Goal: Information Seeking & Learning: Learn about a topic

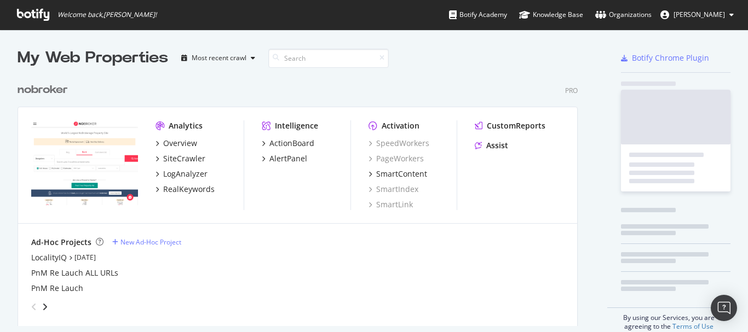
scroll to position [324, 731]
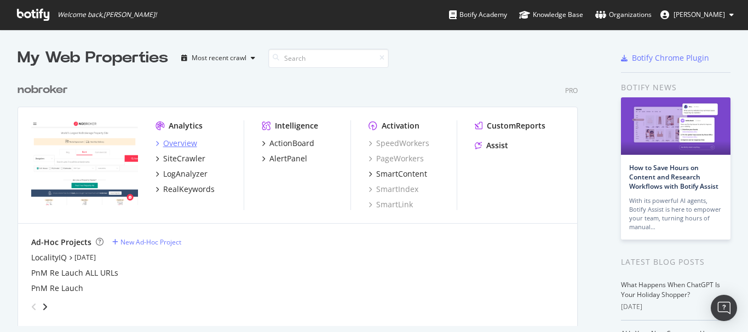
click at [166, 138] on div "Overview" at bounding box center [180, 143] width 34 height 11
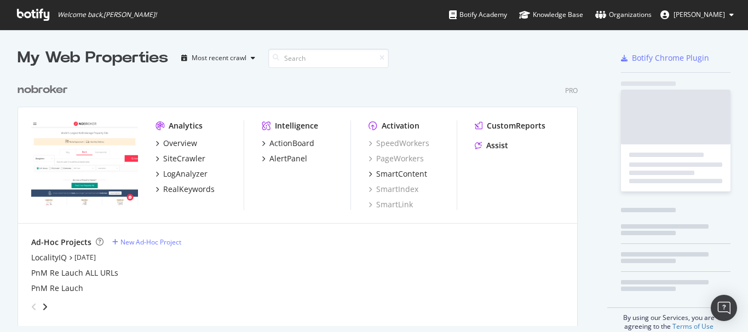
scroll to position [324, 731]
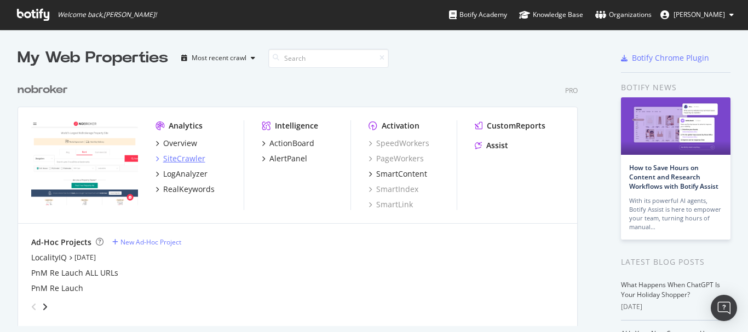
click at [194, 160] on div "SiteCrawler" at bounding box center [184, 158] width 42 height 11
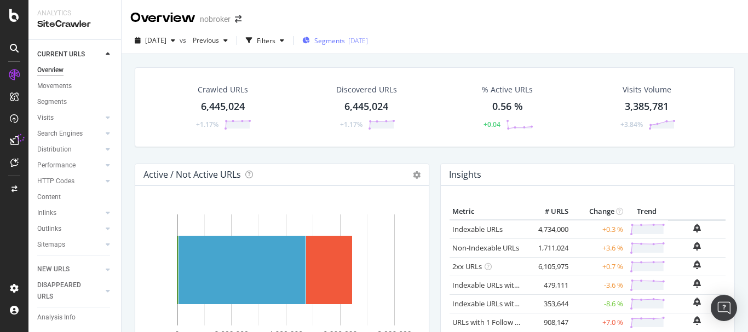
click at [330, 49] on div "Segments 2025-08-19" at bounding box center [335, 40] width 66 height 16
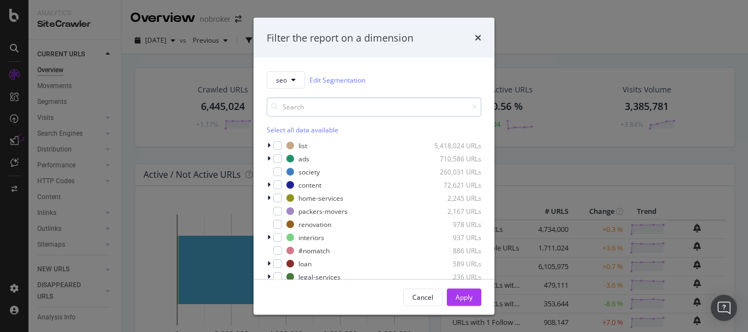
click at [308, 107] on input "modal" at bounding box center [374, 106] width 215 height 19
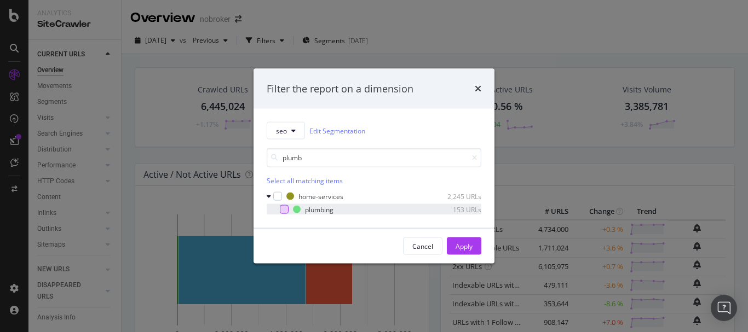
type input "plumb"
click at [282, 213] on div "modal" at bounding box center [284, 209] width 9 height 9
click at [469, 247] on div "Apply" at bounding box center [463, 245] width 17 height 9
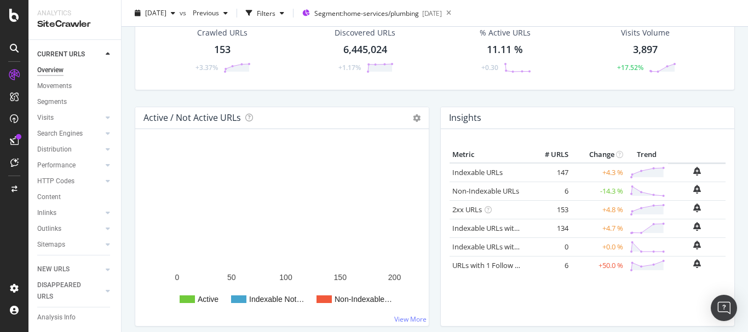
scroll to position [164, 0]
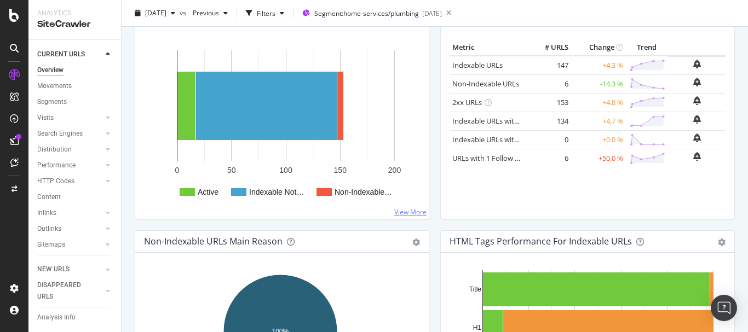
click at [398, 211] on link "View More" at bounding box center [410, 211] width 32 height 9
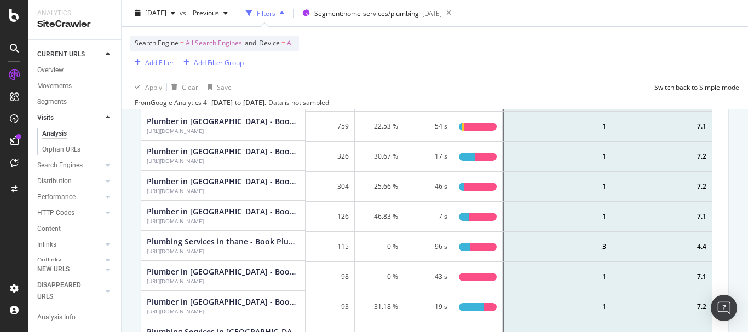
scroll to position [109, 0]
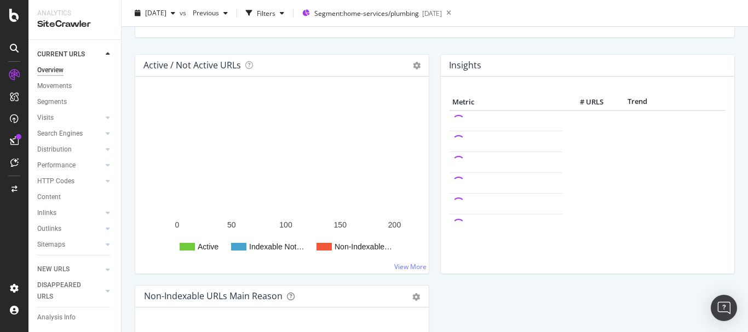
scroll to position [27, 0]
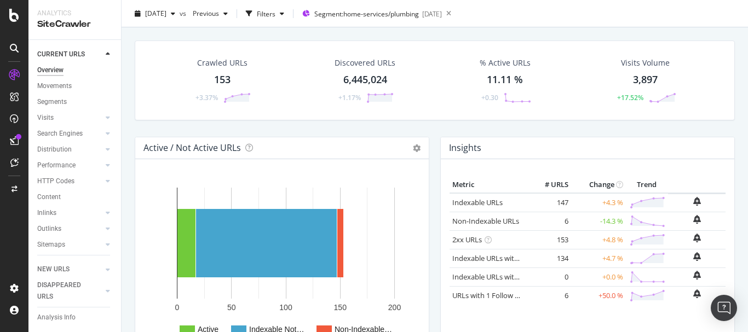
click at [223, 79] on div "153" at bounding box center [222, 80] width 16 height 14
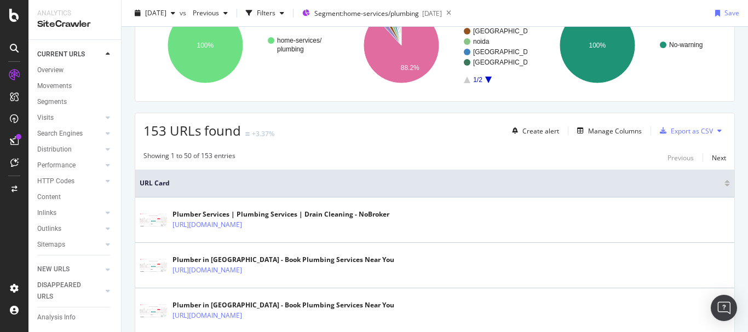
scroll to position [55, 0]
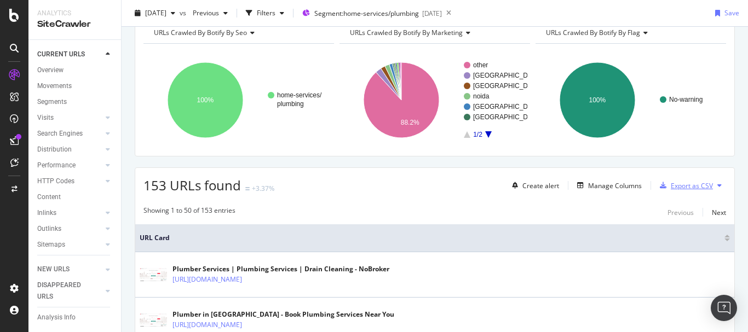
click at [671, 188] on div "Export as CSV" at bounding box center [692, 185] width 42 height 9
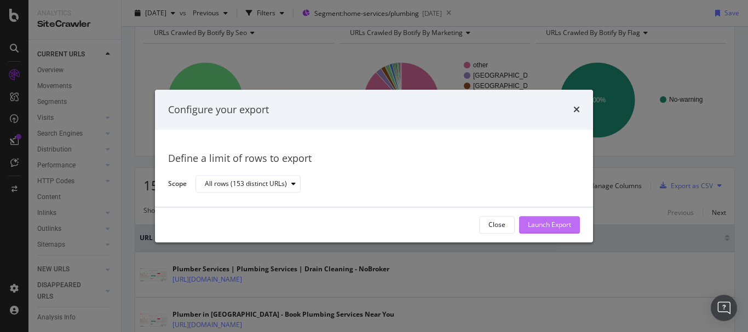
click at [563, 223] on div "Launch Export" at bounding box center [549, 225] width 43 height 9
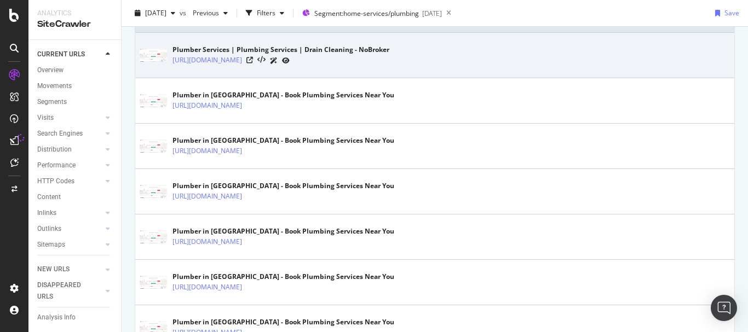
scroll to position [274, 0]
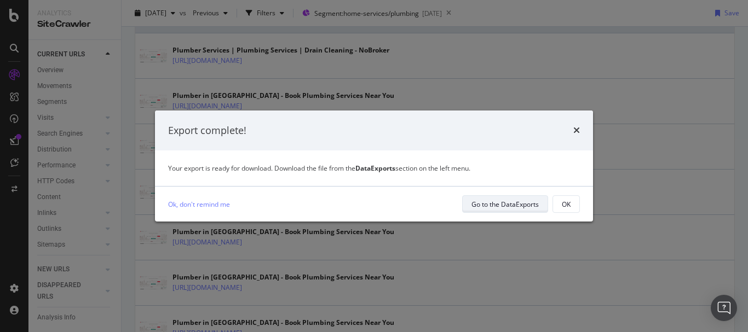
click at [501, 205] on div "Go to the DataExports" at bounding box center [504, 204] width 67 height 9
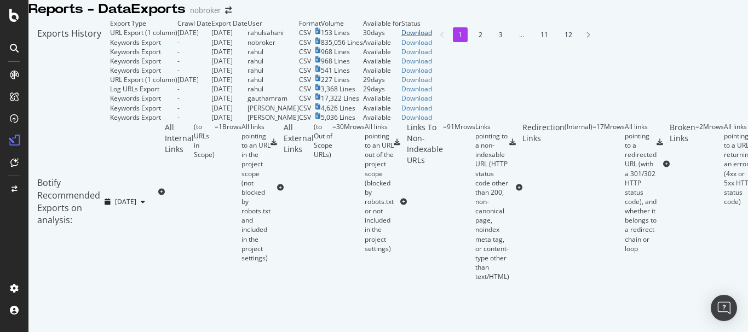
click at [432, 37] on div "Download" at bounding box center [416, 32] width 31 height 9
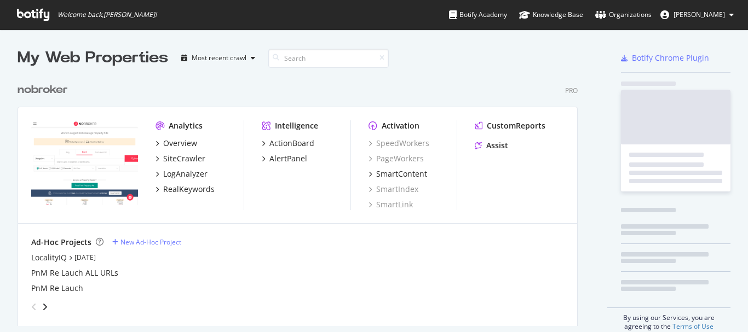
scroll to position [249, 561]
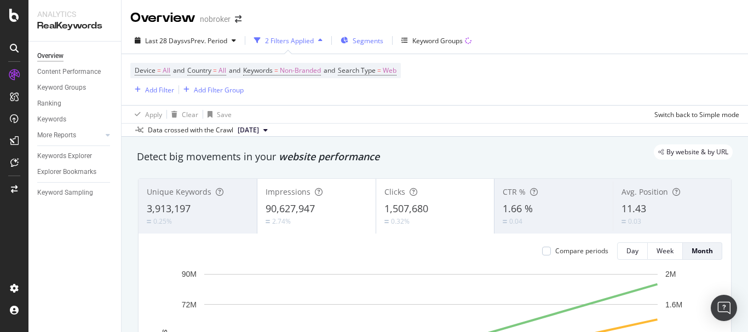
click at [373, 41] on span "Segments" at bounding box center [368, 40] width 31 height 9
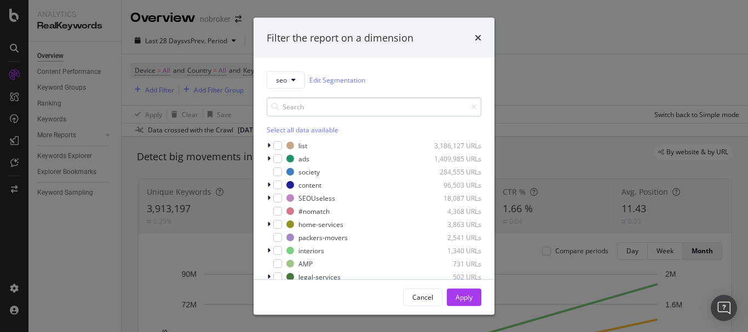
click at [323, 97] on input "modal" at bounding box center [374, 106] width 215 height 19
click at [379, 107] on input "modal" at bounding box center [374, 106] width 215 height 19
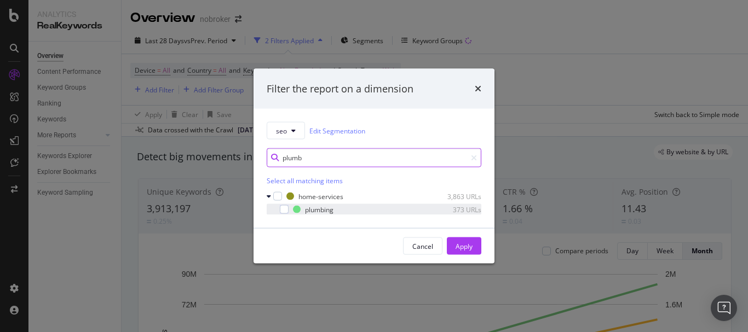
type input "plumb"
click at [279, 208] on div "modal" at bounding box center [276, 209] width 7 height 11
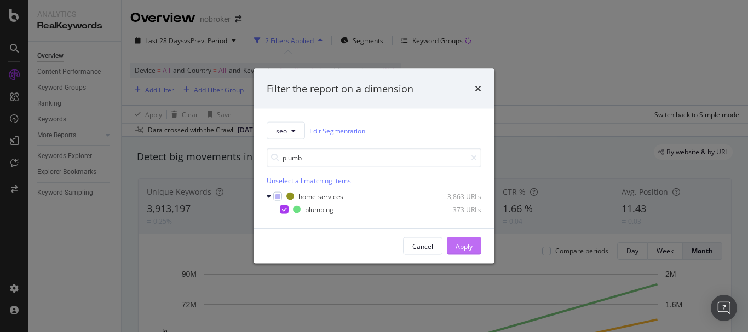
click at [458, 250] on div "Apply" at bounding box center [463, 245] width 17 height 9
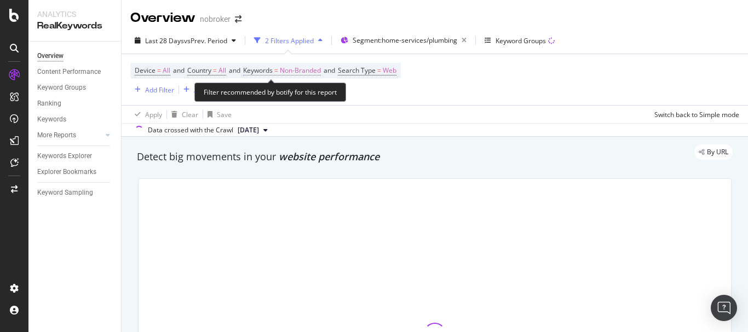
click at [302, 72] on span "Non-Branded" at bounding box center [300, 70] width 41 height 15
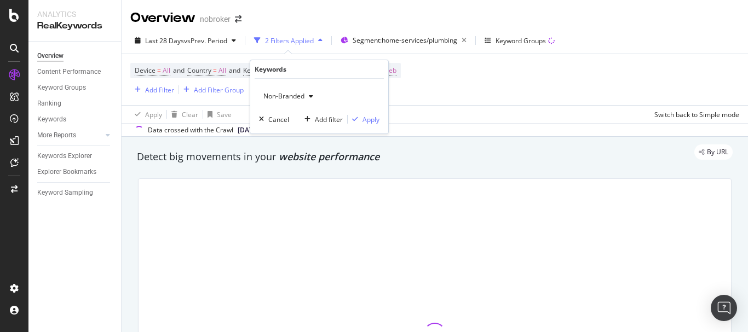
click at [291, 96] on span "Non-Branded" at bounding box center [281, 95] width 45 height 9
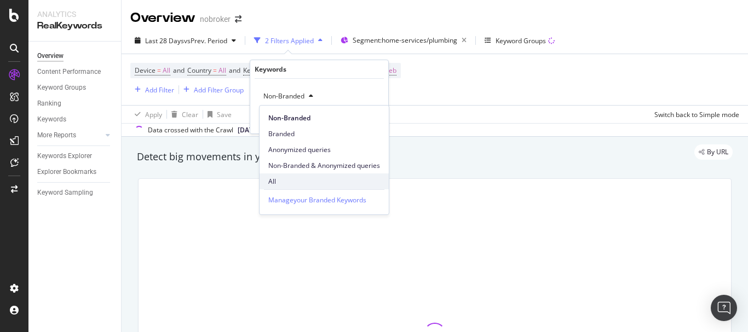
click at [275, 187] on div "All" at bounding box center [323, 182] width 129 height 16
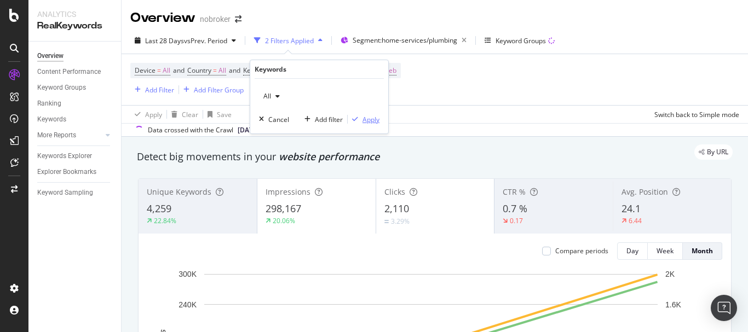
click at [369, 122] on div "Apply" at bounding box center [370, 119] width 17 height 9
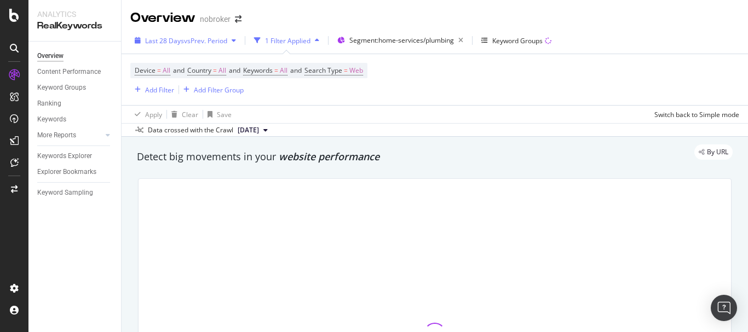
click at [188, 44] on span "vs Prev. Period" at bounding box center [205, 40] width 43 height 9
click at [398, 100] on div "Device = All and Country = All and Keywords = All and Search Type = Web Add Fil…" at bounding box center [434, 79] width 609 height 51
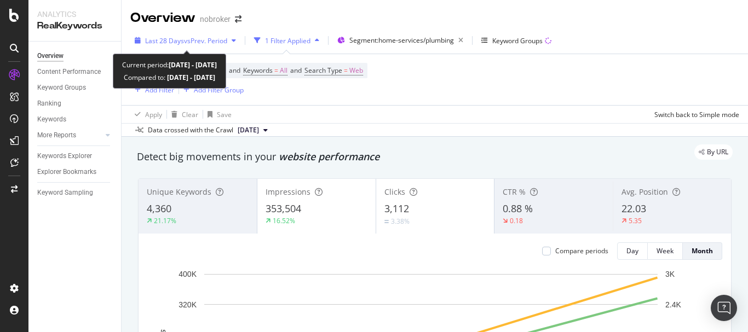
click at [184, 43] on span "vs Prev. Period" at bounding box center [205, 40] width 43 height 9
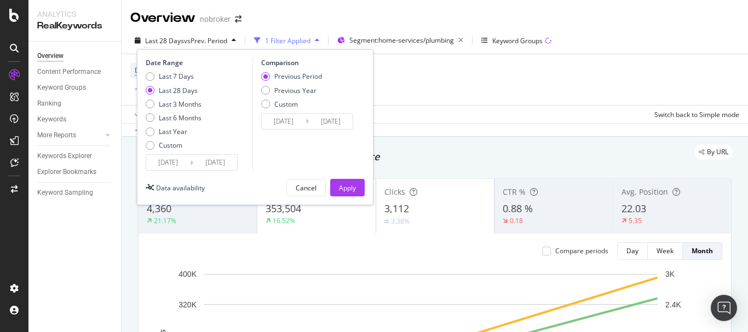
click at [406, 70] on div "Device = All and Country = All and Keywords = All and Search Type = Web Add Fil…" at bounding box center [434, 79] width 609 height 51
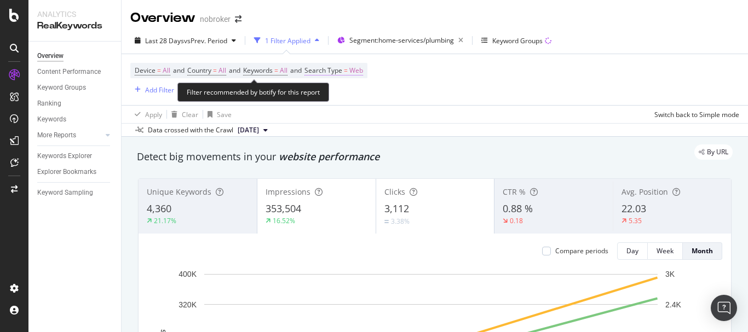
click at [362, 76] on span "Web" at bounding box center [356, 70] width 14 height 15
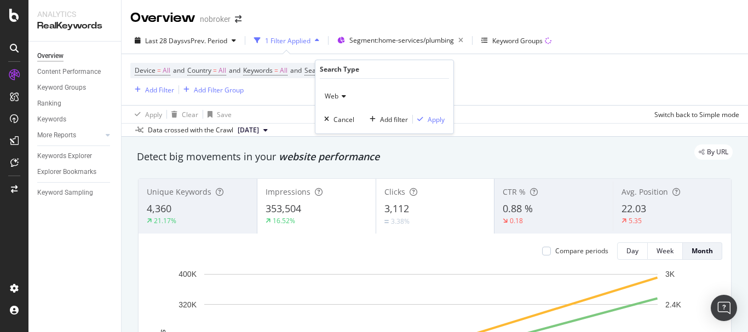
click at [346, 93] on div "Web" at bounding box center [384, 97] width 120 height 18
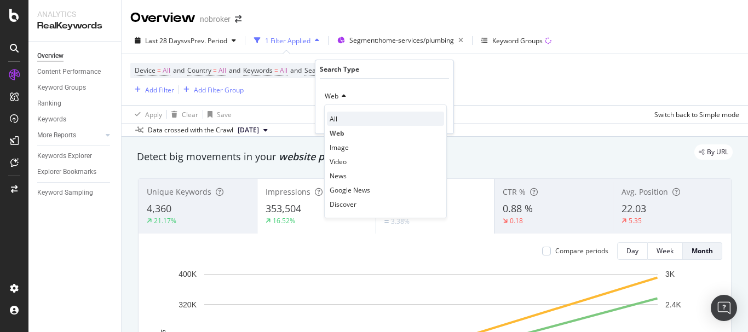
click at [336, 112] on div "All" at bounding box center [385, 119] width 117 height 14
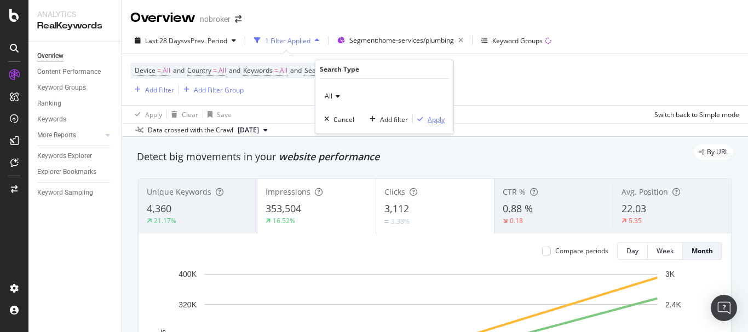
click at [433, 115] on div "Apply" at bounding box center [435, 119] width 17 height 9
drag, startPoint x: 137, startPoint y: 157, endPoint x: 405, endPoint y: 159, distance: 268.2
click at [405, 159] on div "By URL" at bounding box center [429, 152] width 606 height 15
drag, startPoint x: 387, startPoint y: 155, endPoint x: 249, endPoint y: 153, distance: 137.9
click at [249, 153] on div "By URL" at bounding box center [429, 152] width 606 height 15
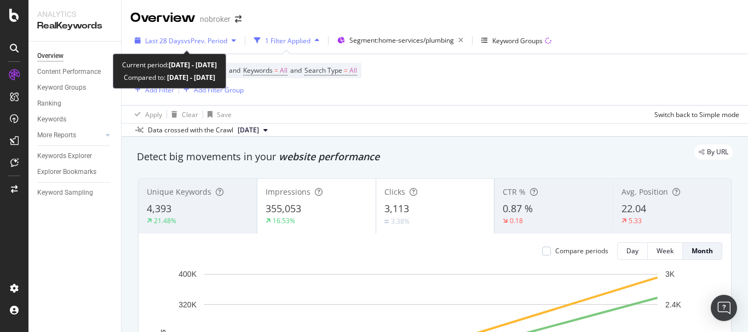
click at [170, 41] on span "Last 28 Days" at bounding box center [164, 40] width 39 height 9
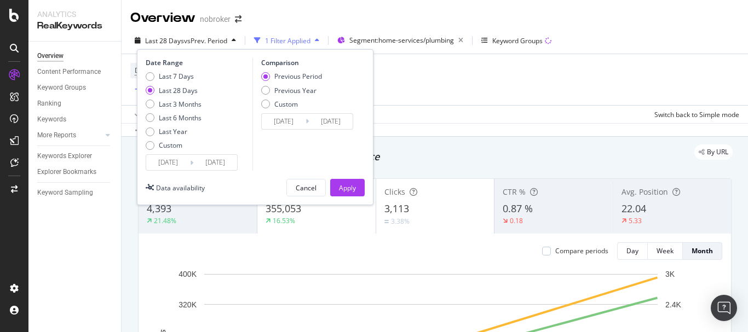
click at [165, 155] on input "2025/07/30" at bounding box center [168, 162] width 44 height 15
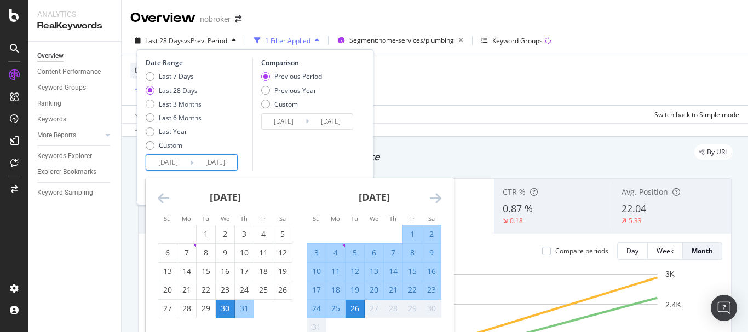
click at [408, 229] on div "1" at bounding box center [412, 234] width 19 height 11
type input "2025/08/01"
type input "2025/07/06"
type input "2025/07/31"
click at [357, 305] on div "26" at bounding box center [354, 308] width 19 height 11
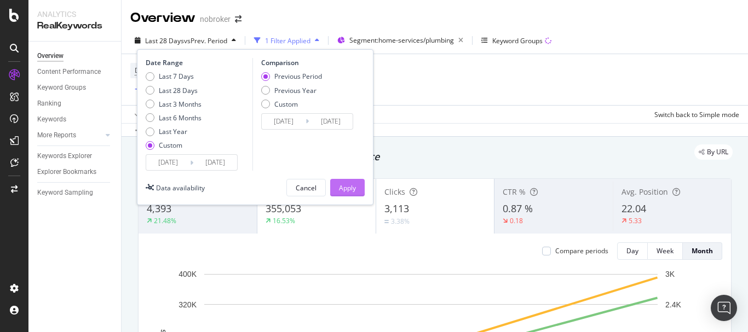
click at [354, 182] on div "Apply" at bounding box center [347, 188] width 17 height 16
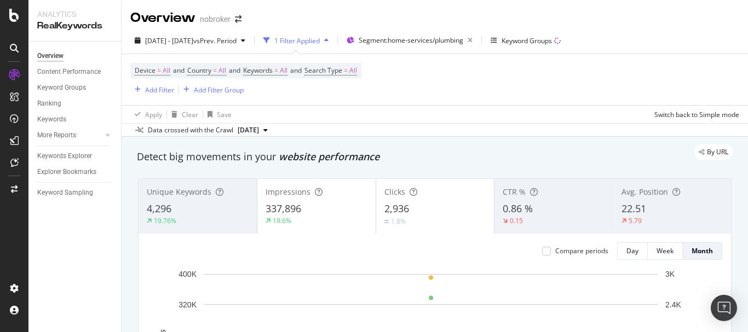
drag, startPoint x: 389, startPoint y: 155, endPoint x: 261, endPoint y: 159, distance: 127.6
click at [261, 159] on div "By URL" at bounding box center [429, 152] width 606 height 15
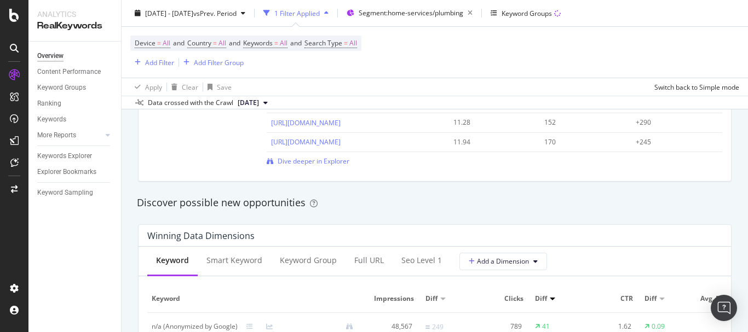
scroll to position [876, 0]
click at [306, 162] on span "Dive deeper in Explorer" at bounding box center [314, 160] width 72 height 9
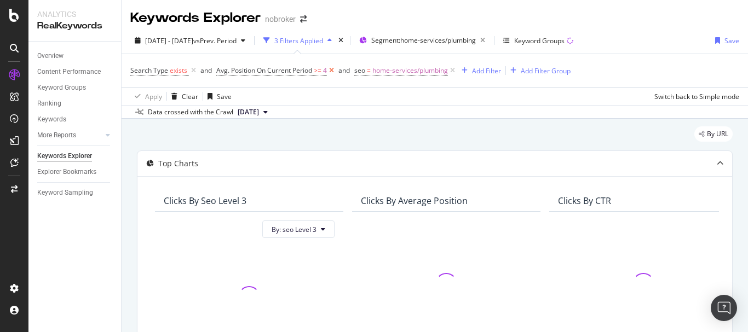
click at [333, 73] on icon at bounding box center [331, 70] width 9 height 11
click at [196, 72] on icon at bounding box center [193, 70] width 9 height 11
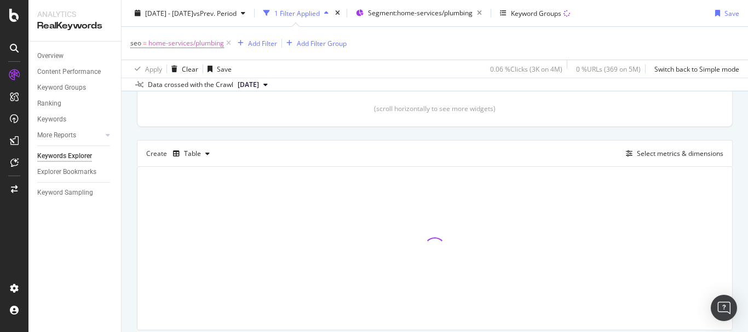
scroll to position [288, 0]
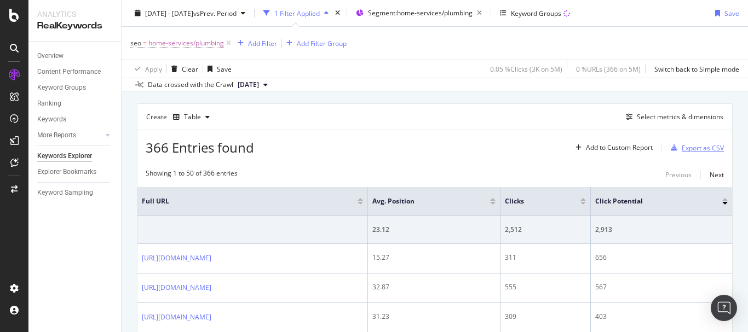
click at [684, 145] on div "Export as CSV" at bounding box center [702, 147] width 42 height 9
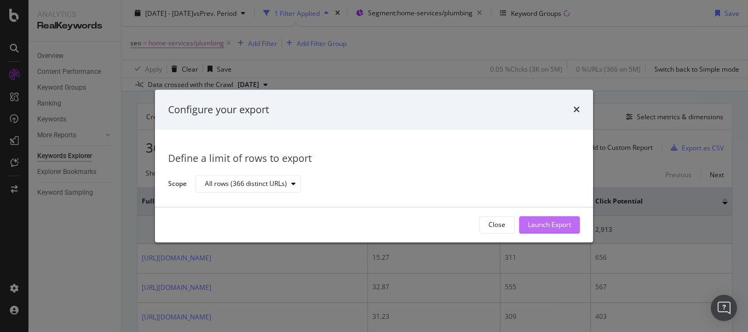
click at [566, 216] on button "Launch Export" at bounding box center [549, 225] width 61 height 18
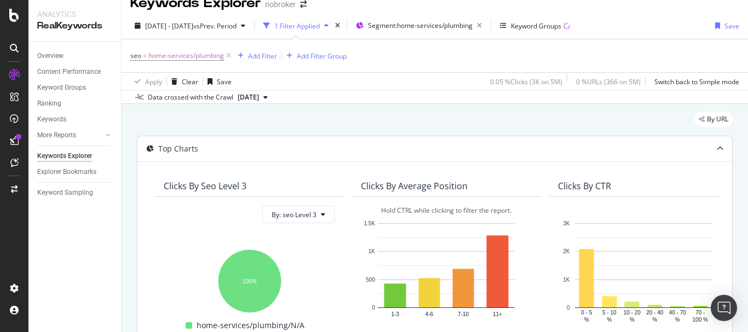
scroll to position [0, 0]
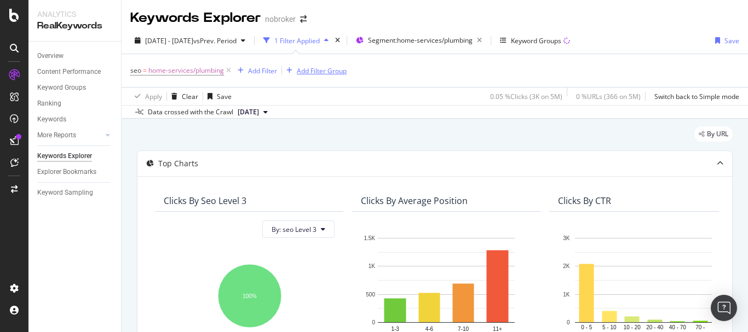
click at [302, 68] on div "Add Filter Group" at bounding box center [322, 70] width 50 height 9
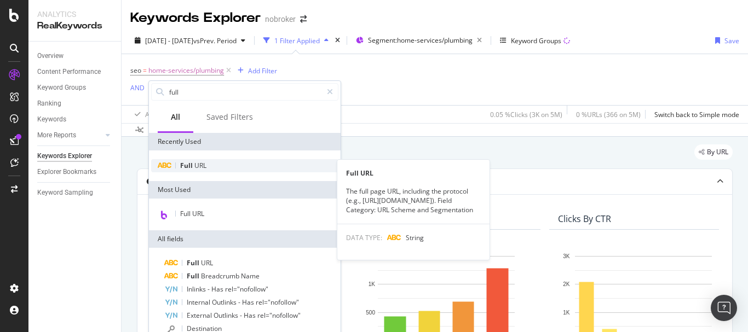
type input "full"
click at [210, 165] on div "Full URL" at bounding box center [244, 165] width 187 height 13
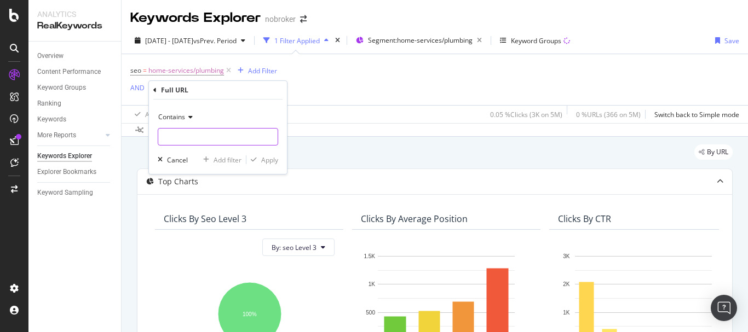
click at [229, 132] on input "text" at bounding box center [217, 137] width 119 height 18
type input "more"
click at [264, 156] on div "Apply" at bounding box center [269, 159] width 17 height 9
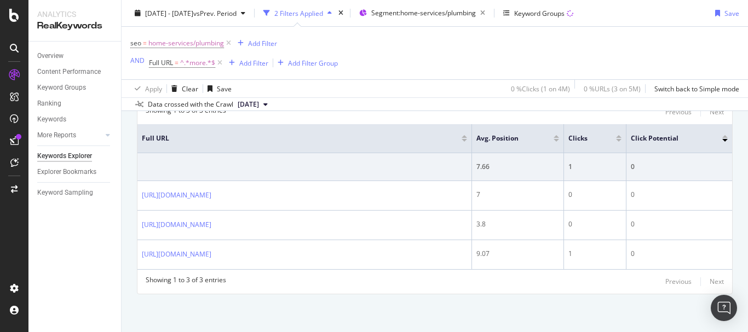
scroll to position [372, 0]
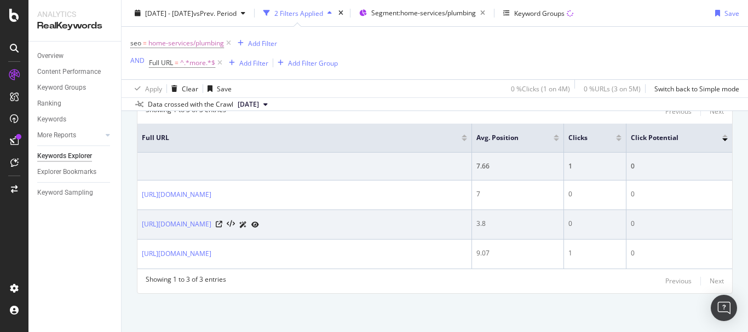
click at [259, 225] on icon at bounding box center [255, 225] width 8 height 7
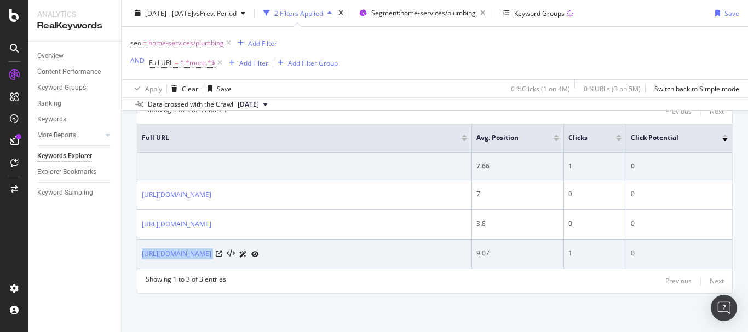
drag, startPoint x: 140, startPoint y: 258, endPoint x: 304, endPoint y: 258, distance: 164.2
click at [304, 258] on td "https://www.nobroker.in/plumbing-services-in-more" at bounding box center [304, 255] width 334 height 30
copy div "https://www.nobroker.in/plumbing-services-in-more"
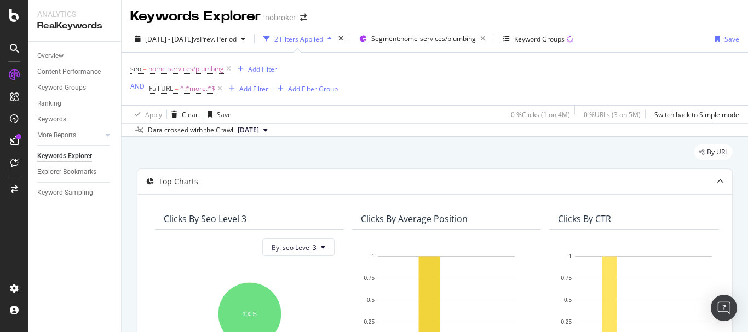
scroll to position [0, 0]
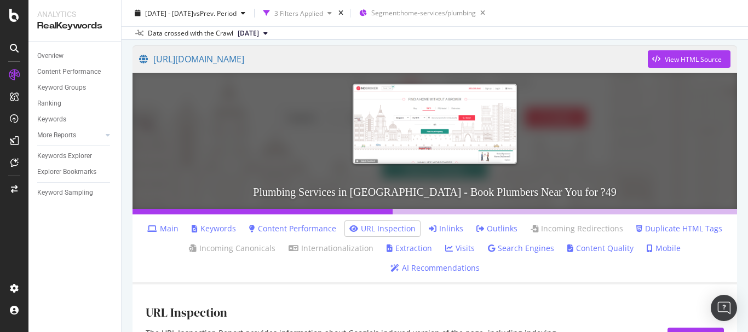
scroll to position [66, 0]
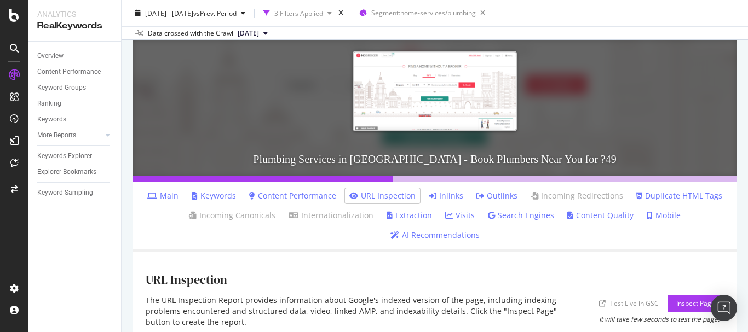
click at [432, 193] on icon at bounding box center [433, 196] width 8 height 8
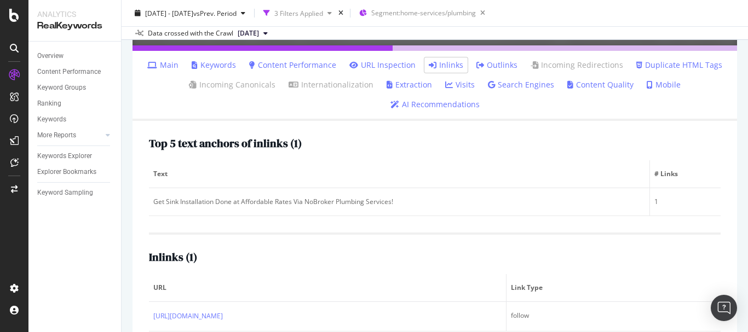
scroll to position [204, 0]
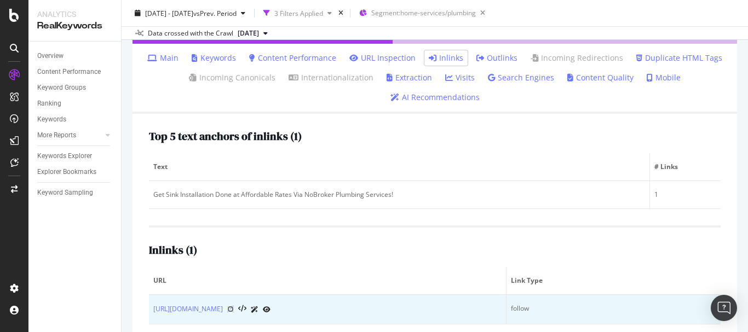
click at [234, 306] on icon at bounding box center [230, 309] width 7 height 7
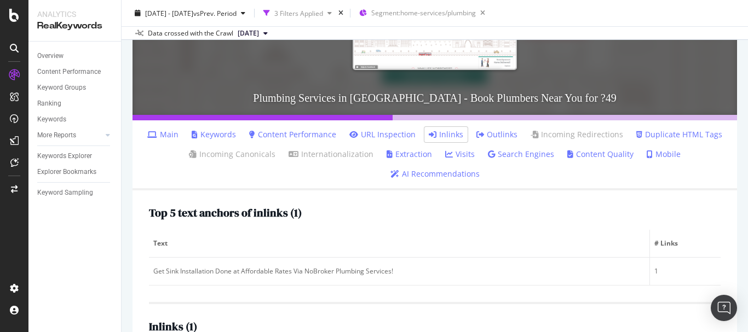
scroll to position [0, 0]
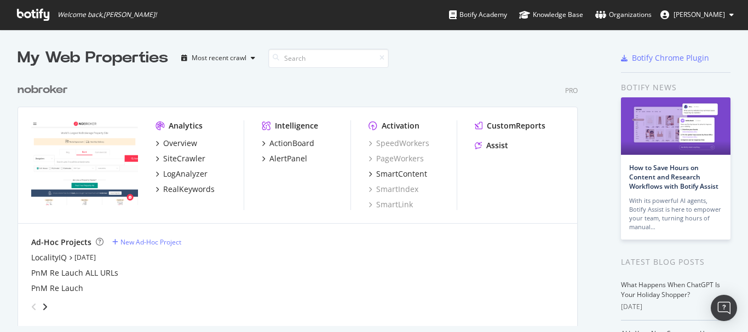
scroll to position [324, 731]
click at [333, 61] on input at bounding box center [328, 58] width 120 height 19
click at [414, 65] on div "My Web Properties Most recent crawl" at bounding box center [272, 58] width 509 height 22
click at [194, 187] on div "RealKeywords" at bounding box center [188, 189] width 51 height 11
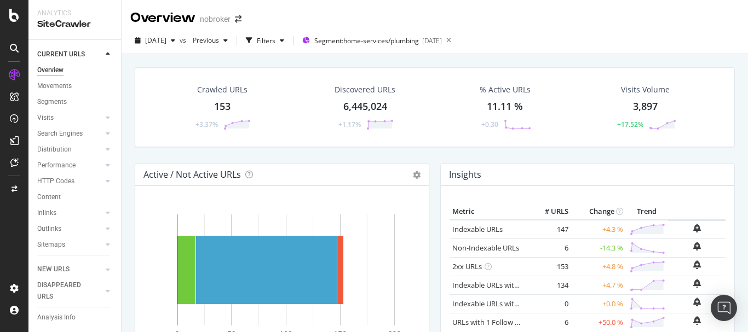
click at [223, 109] on div "153" at bounding box center [222, 107] width 16 height 14
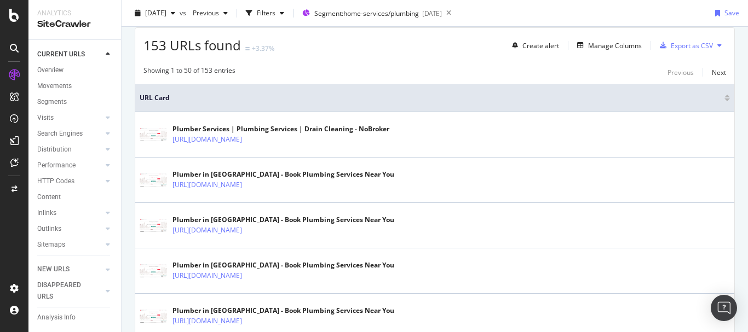
scroll to position [55, 0]
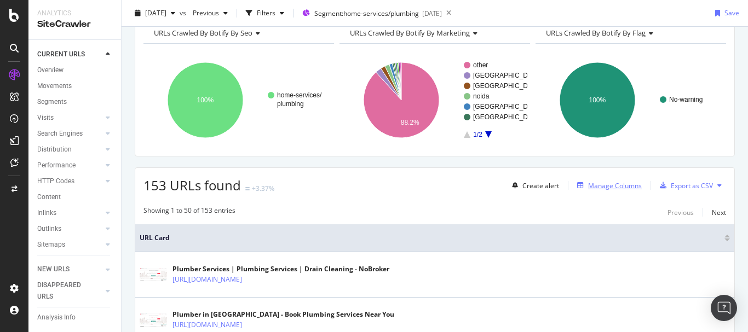
click at [596, 192] on div "Manage Columns" at bounding box center [607, 186] width 69 height 12
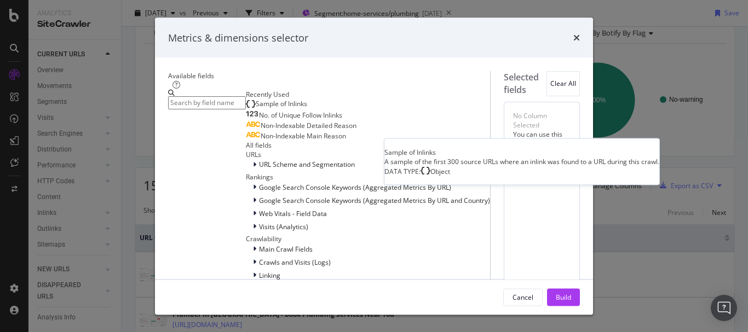
click at [262, 108] on div "Sample of Inlinks" at bounding box center [276, 103] width 61 height 9
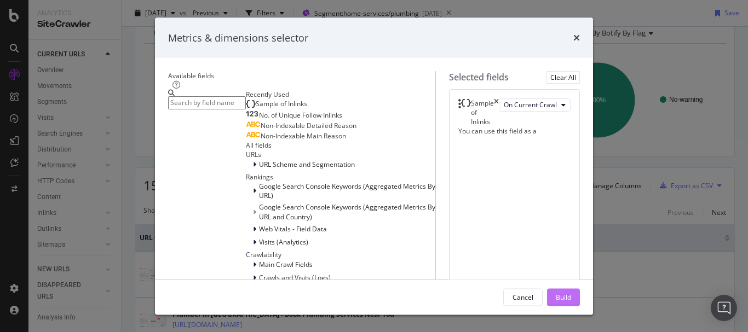
click at [571, 301] on div "Build" at bounding box center [563, 296] width 15 height 9
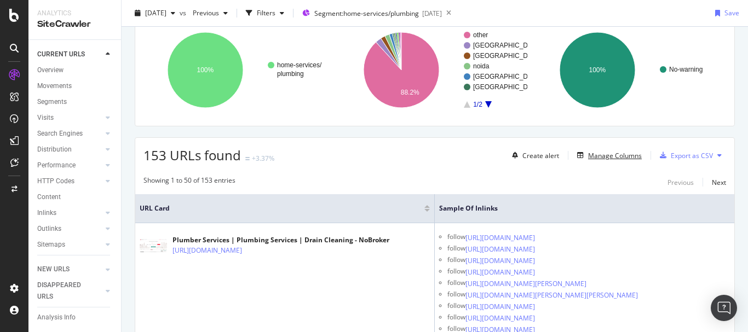
scroll to position [109, 0]
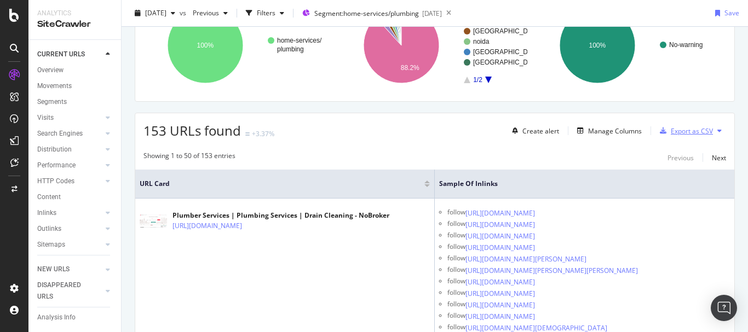
click at [691, 133] on div "Export as CSV" at bounding box center [692, 130] width 42 height 9
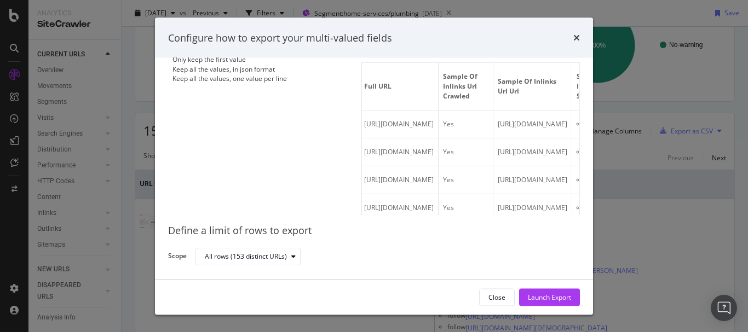
scroll to position [0, 0]
click at [249, 73] on div "Keep all the values, in json format" at bounding box center [223, 68] width 102 height 9
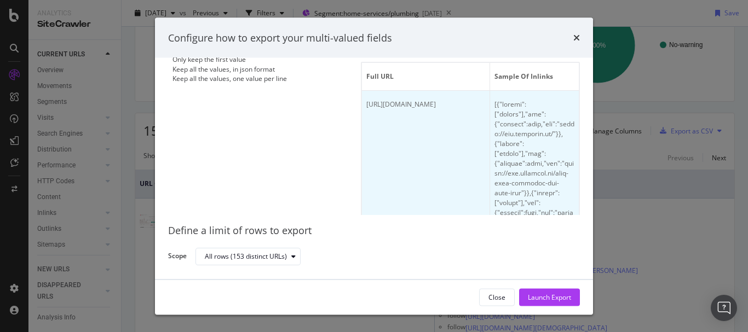
scroll to position [0, 61]
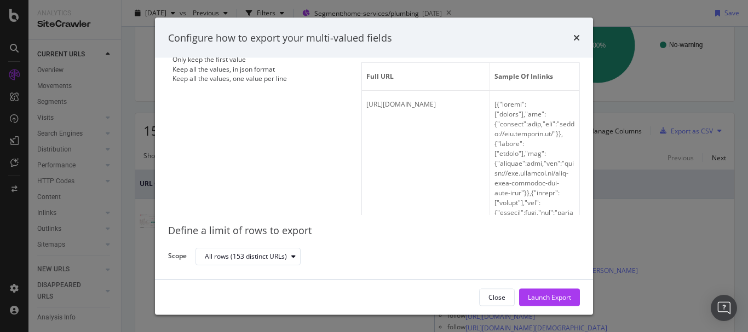
click at [168, 88] on div "Your export contains multi-valued fields, choose how you want to export them. S…" at bounding box center [374, 168] width 438 height 221
click at [168, 78] on div "modal" at bounding box center [168, 78] width 0 height 0
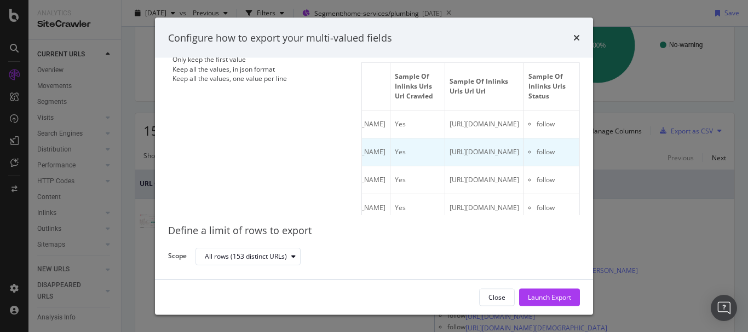
scroll to position [0, 319]
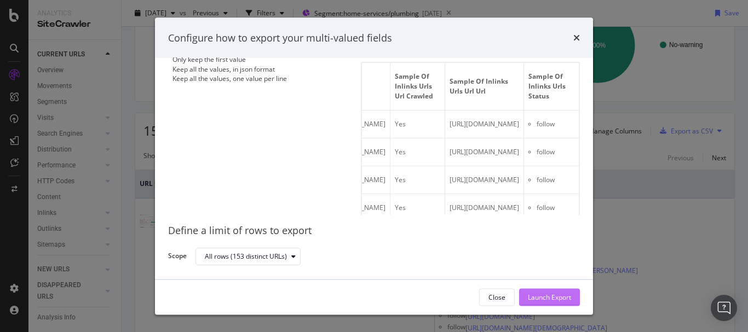
click at [566, 291] on div "Launch Export" at bounding box center [549, 297] width 43 height 16
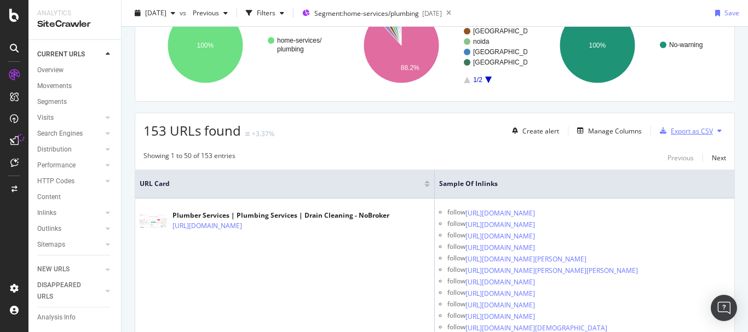
click at [679, 131] on div "Export as CSV" at bounding box center [692, 130] width 42 height 9
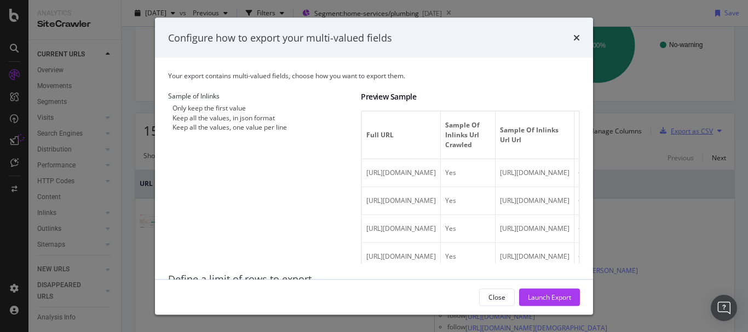
scroll to position [49, 0]
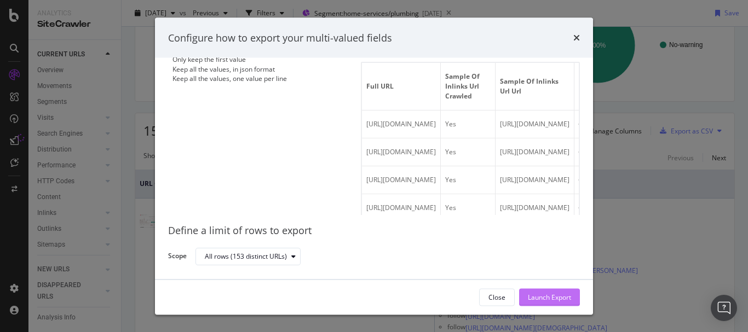
click at [552, 298] on div "Launch Export" at bounding box center [549, 296] width 43 height 9
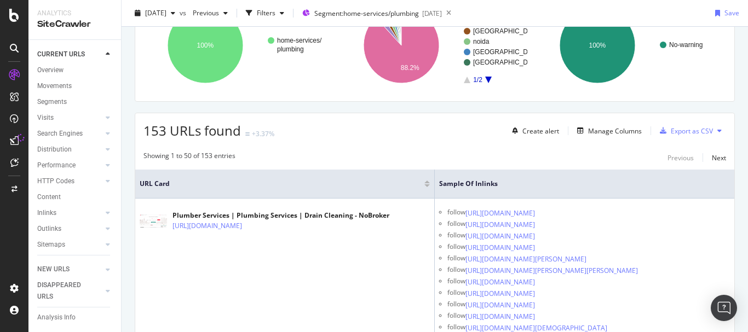
click at [692, 120] on div "153 URLs found +3.37% Create alert Manage Columns Export as CSV" at bounding box center [434, 126] width 599 height 27
click at [692, 126] on div "Export as CSV" at bounding box center [692, 130] width 42 height 9
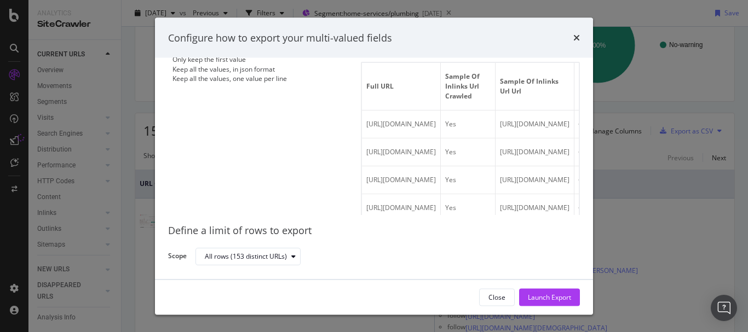
click at [271, 83] on div "Keep all the values, one value per line" at bounding box center [229, 77] width 114 height 9
click at [559, 299] on div "Launch Export" at bounding box center [549, 296] width 43 height 9
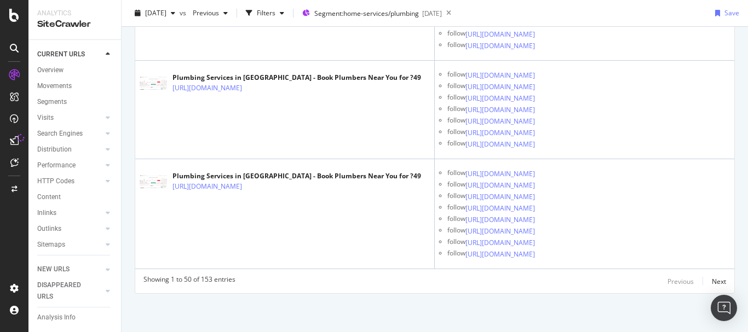
scroll to position [55222, 0]
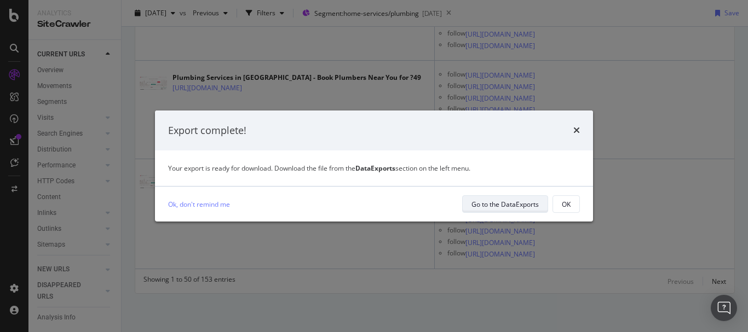
click at [531, 201] on div "Go to the DataExports" at bounding box center [504, 204] width 67 height 9
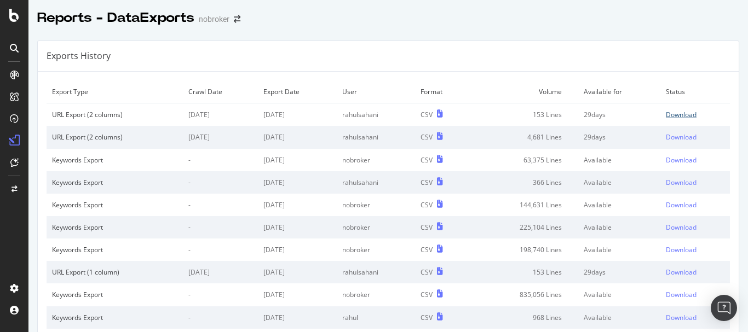
click at [666, 114] on div "Download" at bounding box center [681, 114] width 31 height 9
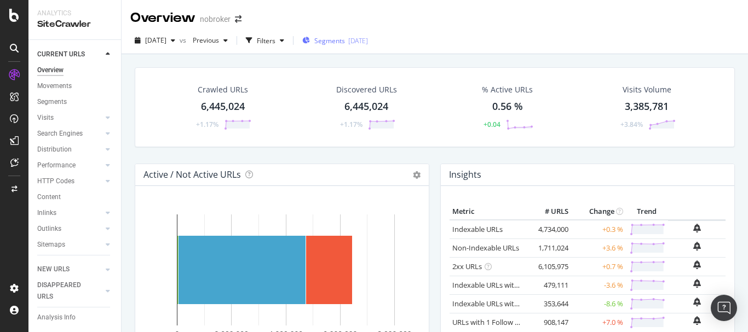
click at [345, 42] on span "Segments" at bounding box center [329, 40] width 31 height 9
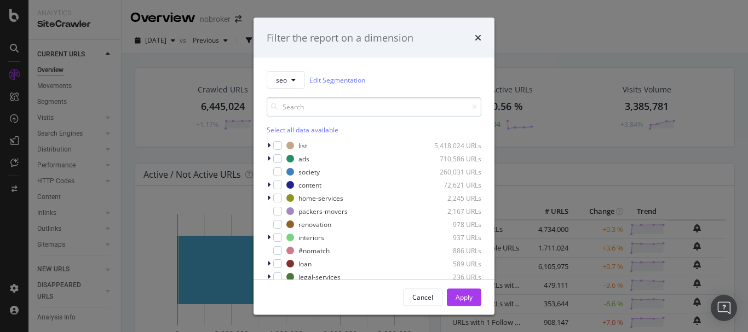
click at [323, 106] on input "modal" at bounding box center [374, 106] width 215 height 19
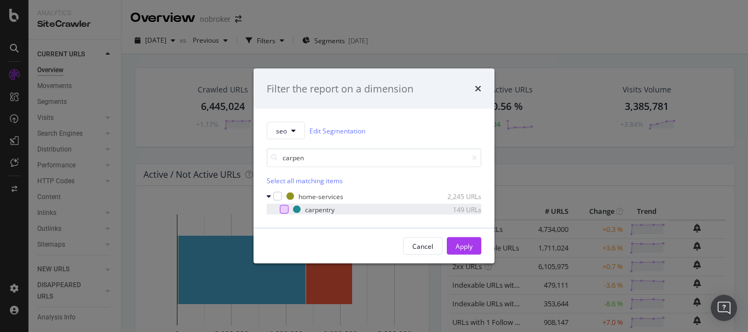
type input "carpen"
click at [280, 213] on div "modal" at bounding box center [284, 209] width 9 height 9
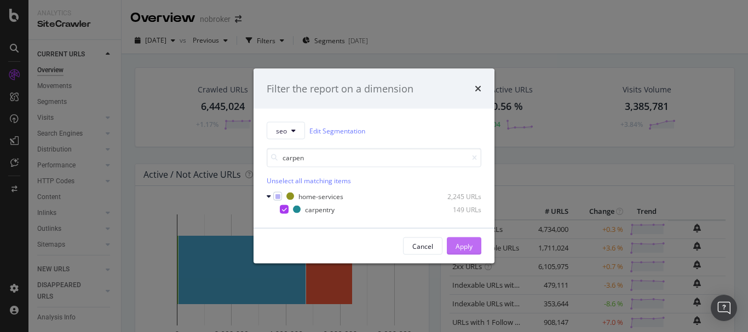
click at [467, 247] on div "Apply" at bounding box center [463, 245] width 17 height 9
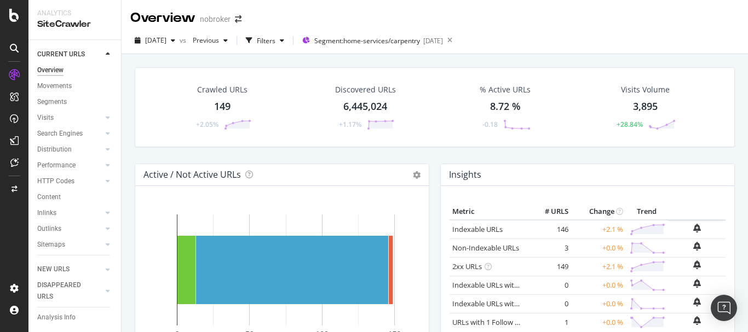
click at [224, 103] on div "149" at bounding box center [222, 107] width 16 height 14
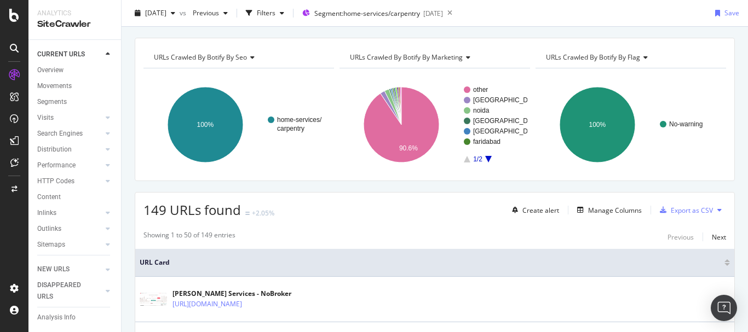
scroll to position [55, 0]
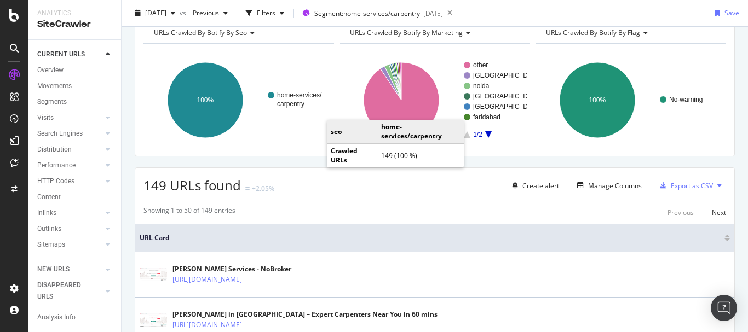
click at [679, 180] on div "Export as CSV" at bounding box center [683, 185] width 57 height 16
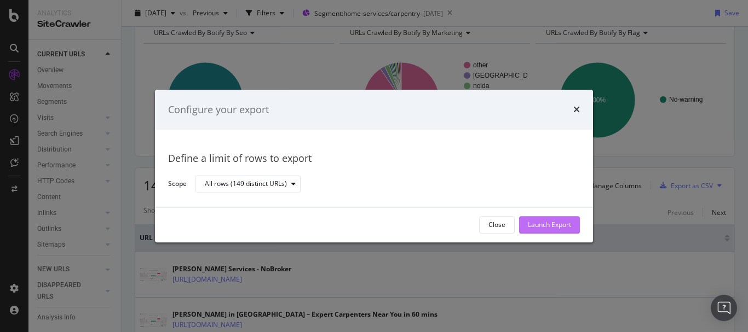
click at [550, 217] on div "Launch Export" at bounding box center [549, 225] width 43 height 16
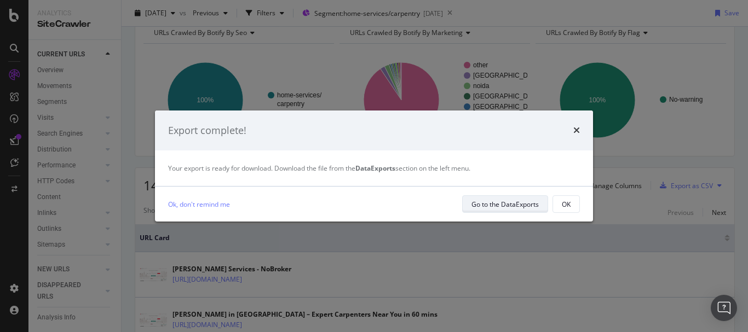
click at [534, 206] on div "Go to the DataExports" at bounding box center [504, 204] width 67 height 9
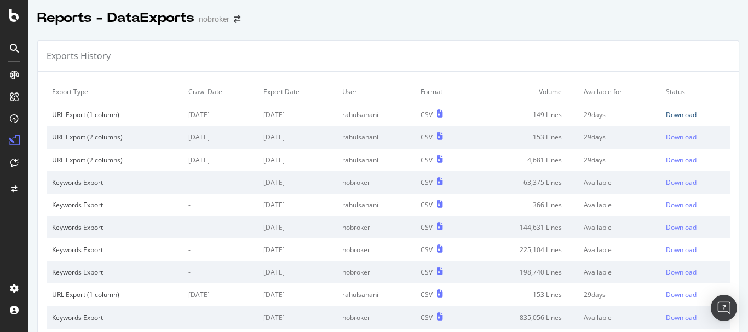
click at [666, 117] on div "Download" at bounding box center [681, 114] width 31 height 9
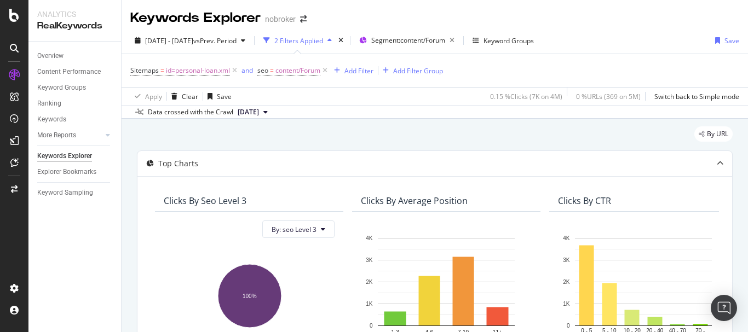
scroll to position [0, 68]
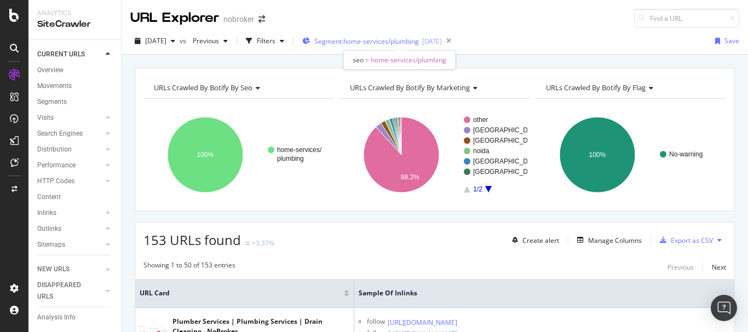
click at [402, 37] on span "Segment: home-services/plumbing" at bounding box center [366, 41] width 105 height 9
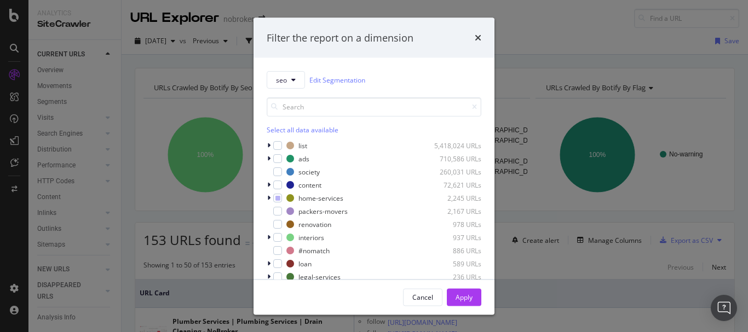
click at [465, 44] on div "Filter the report on a dimension" at bounding box center [374, 38] width 215 height 14
click at [268, 200] on icon "modal" at bounding box center [268, 198] width 3 height 7
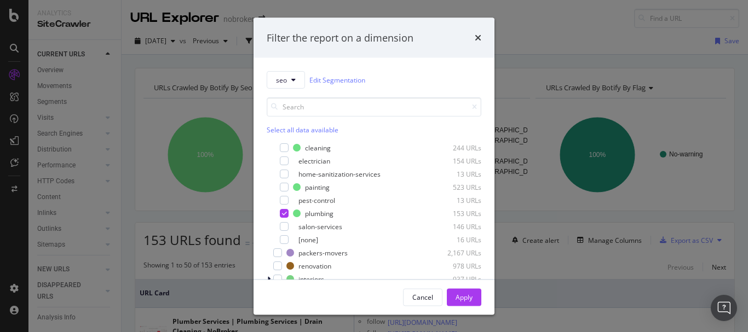
scroll to position [109, 0]
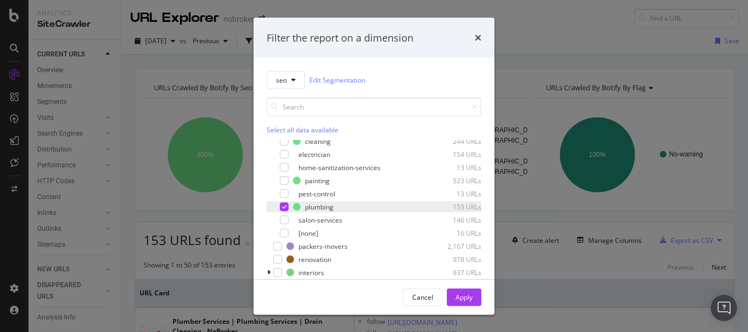
click at [281, 201] on div "plumbing 153 URLs" at bounding box center [374, 206] width 215 height 11
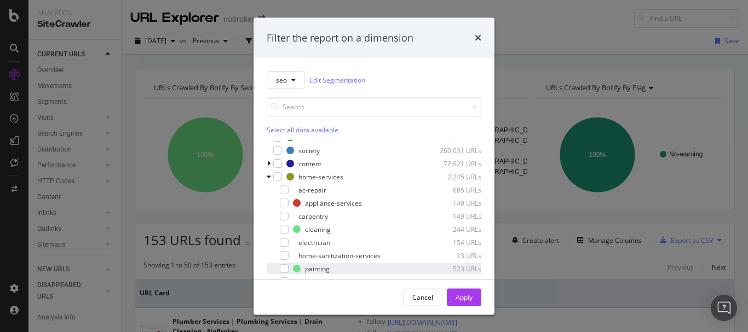
scroll to position [0, 0]
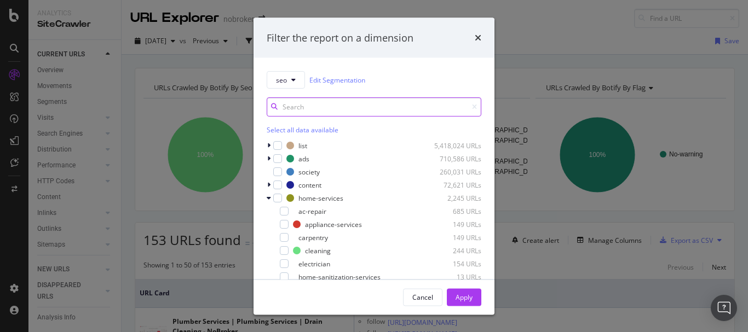
click at [297, 103] on input "modal" at bounding box center [374, 106] width 215 height 19
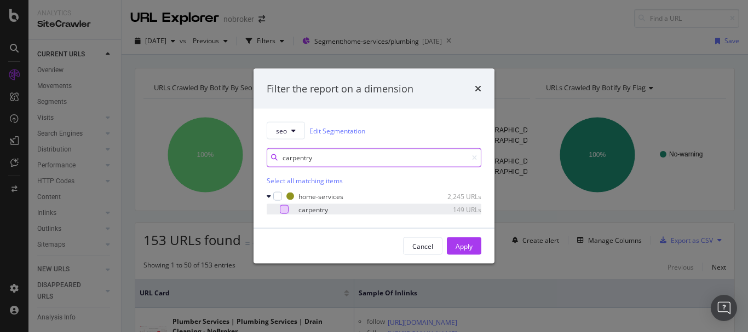
type input "carpentry"
click at [287, 209] on div "modal" at bounding box center [284, 209] width 9 height 9
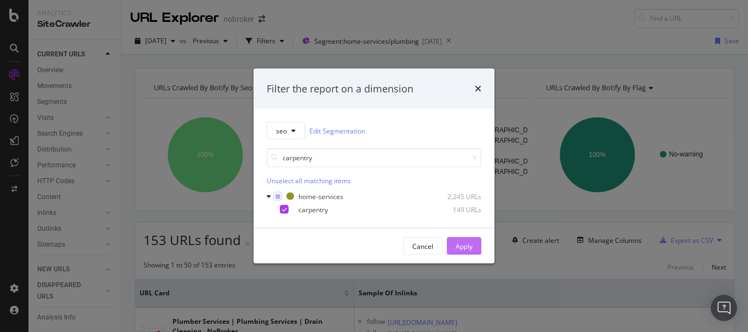
click at [477, 247] on button "Apply" at bounding box center [464, 247] width 34 height 18
click at [469, 247] on div "153 URLs found +3.37% Create alert Manage Columns Export as CSV" at bounding box center [434, 236] width 599 height 27
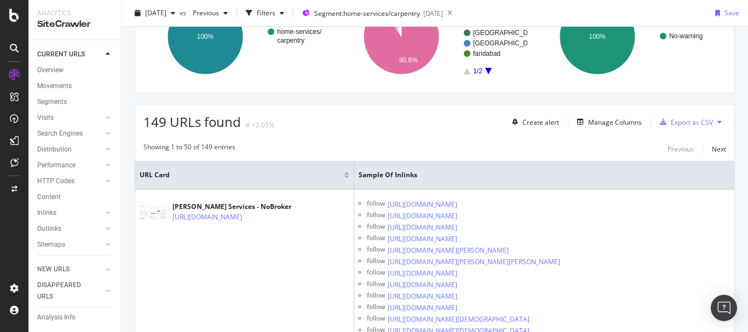
scroll to position [164, 0]
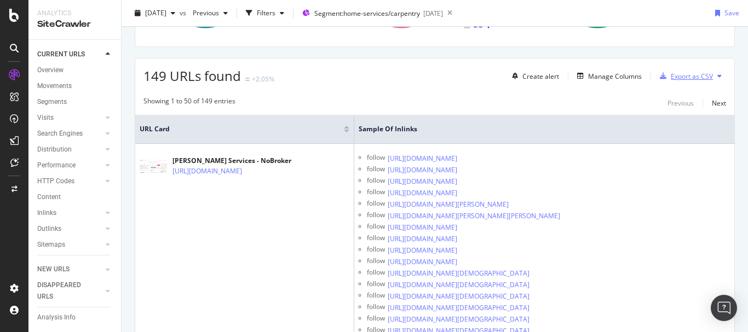
click at [686, 82] on div "Export as CSV" at bounding box center [683, 76] width 57 height 16
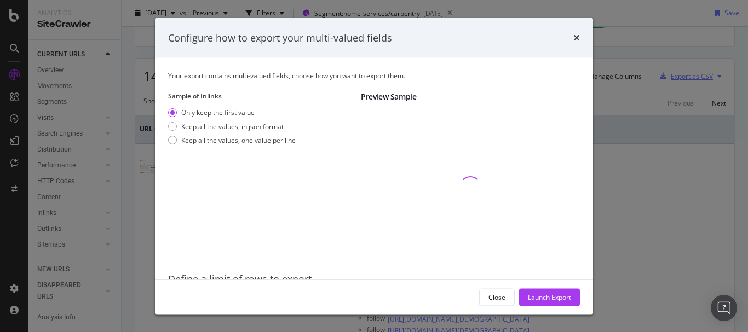
scroll to position [49, 0]
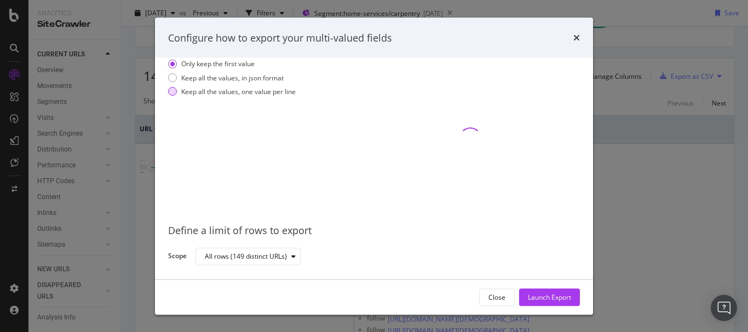
click at [192, 94] on div "Keep all the values, one value per line" at bounding box center [238, 90] width 114 height 9
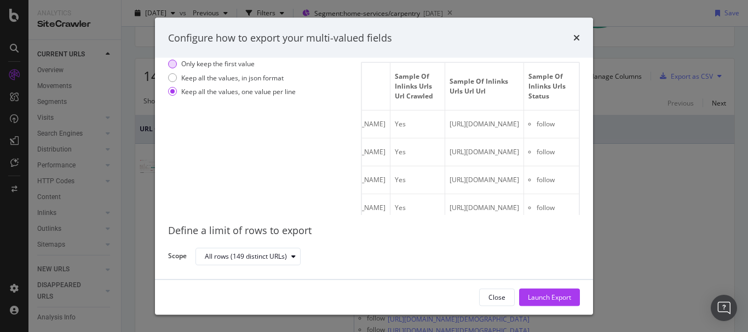
scroll to position [0, 132]
click at [177, 59] on div "Only keep the first value" at bounding box center [232, 63] width 128 height 9
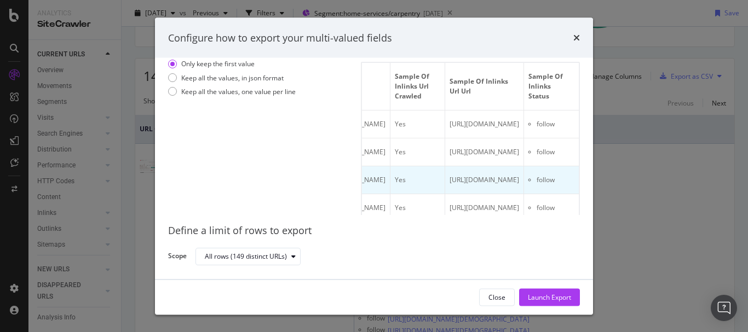
scroll to position [0, 345]
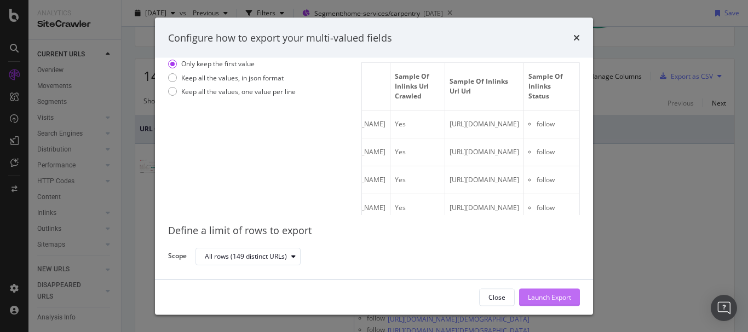
click at [557, 303] on div "Launch Export" at bounding box center [549, 297] width 43 height 16
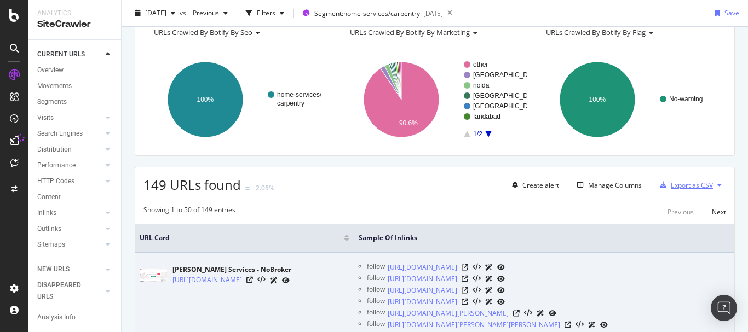
scroll to position [55, 0]
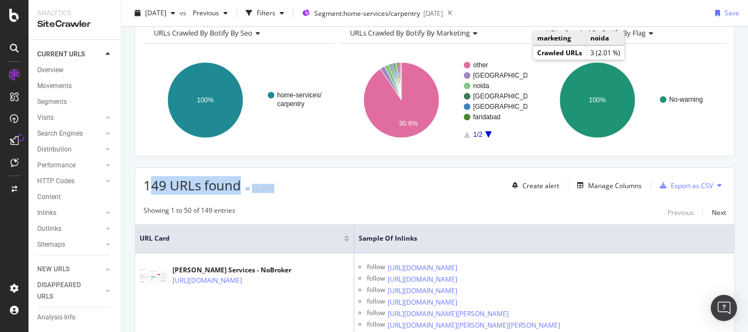
click at [152, 184] on div "149 URLs found +2.05% Create alert Manage Columns Export as CSV" at bounding box center [434, 181] width 599 height 27
drag, startPoint x: 143, startPoint y: 183, endPoint x: 279, endPoint y: 184, distance: 135.2
click at [279, 184] on div "149 URLs found +2.05% Create alert Manage Columns Export as CSV" at bounding box center [434, 181] width 599 height 27
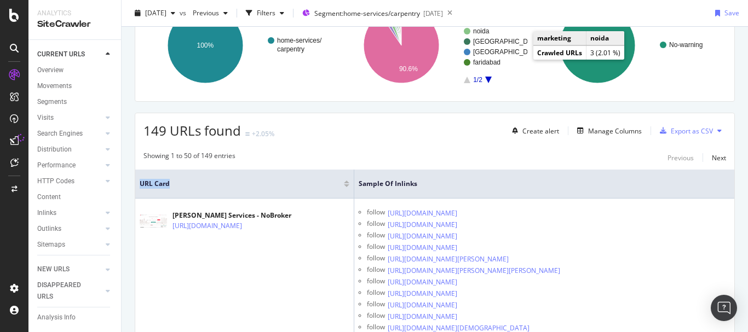
drag, startPoint x: 140, startPoint y: 182, endPoint x: 200, endPoint y: 186, distance: 60.3
click at [200, 186] on span "URL Card" at bounding box center [240, 184] width 201 height 10
drag, startPoint x: 137, startPoint y: 182, endPoint x: 197, endPoint y: 185, distance: 60.3
click at [197, 185] on th "URL Card" at bounding box center [244, 184] width 219 height 29
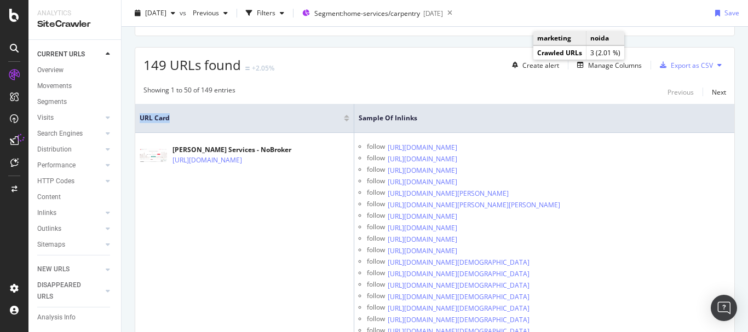
scroll to position [164, 0]
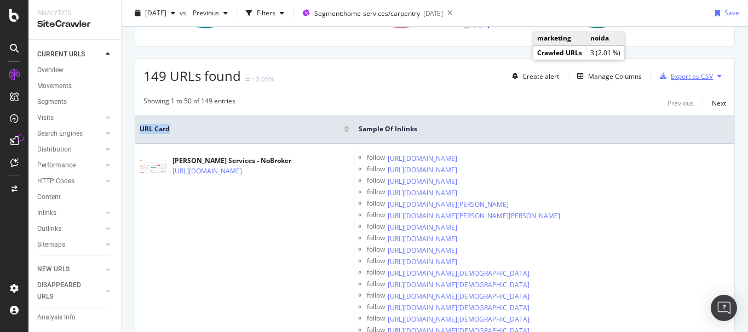
click at [688, 78] on div "Export as CSV" at bounding box center [692, 76] width 42 height 9
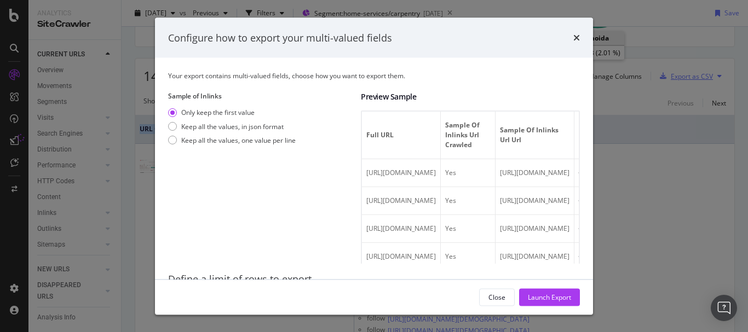
scroll to position [49, 0]
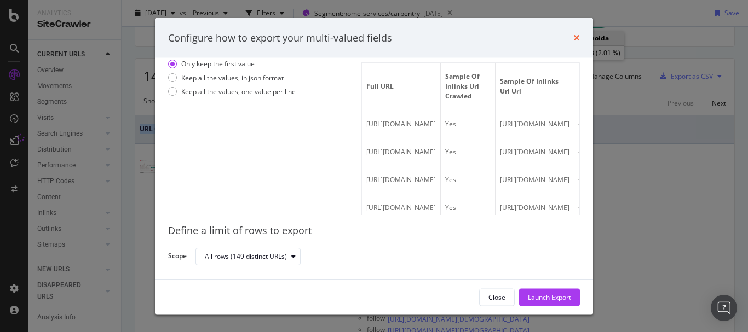
click at [575, 36] on icon "times" at bounding box center [576, 37] width 7 height 9
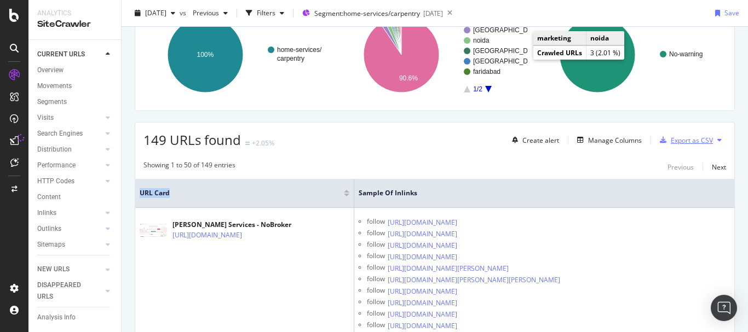
scroll to position [109, 0]
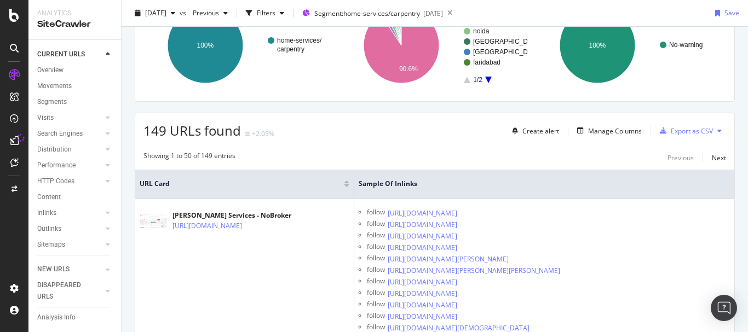
click at [294, 155] on div "Showing 1 to 50 of 149 entries Previous Next" at bounding box center [434, 157] width 599 height 13
click at [169, 187] on span "URL Card" at bounding box center [240, 184] width 201 height 10
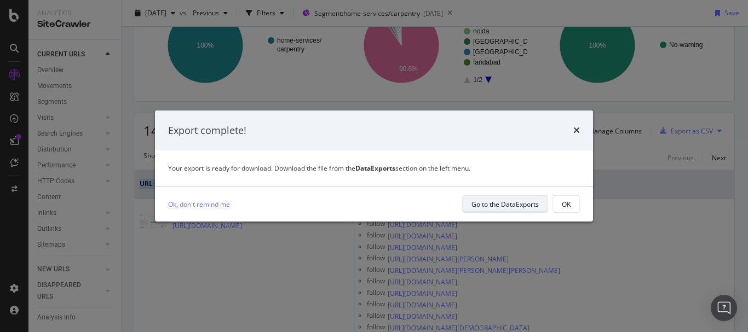
click at [506, 204] on div "Go to the DataExports" at bounding box center [504, 204] width 67 height 9
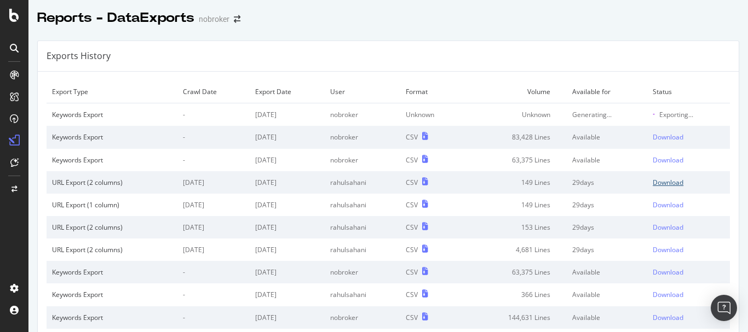
click at [652, 183] on div "Download" at bounding box center [667, 182] width 31 height 9
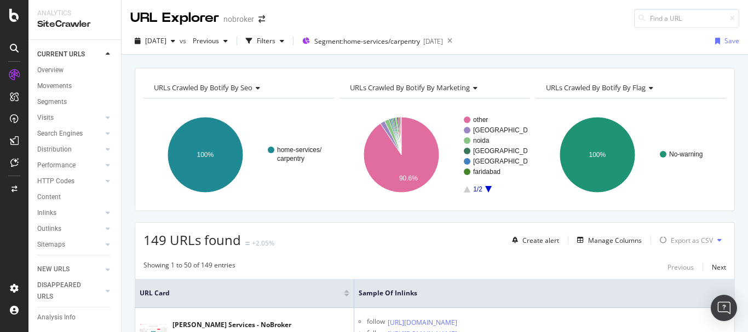
click at [487, 187] on icon "A chart." at bounding box center [488, 189] width 7 height 7
click at [482, 193] on rect "A chart." at bounding box center [491, 155] width 54 height 76
click at [464, 187] on rect "A chart." at bounding box center [491, 155] width 54 height 76
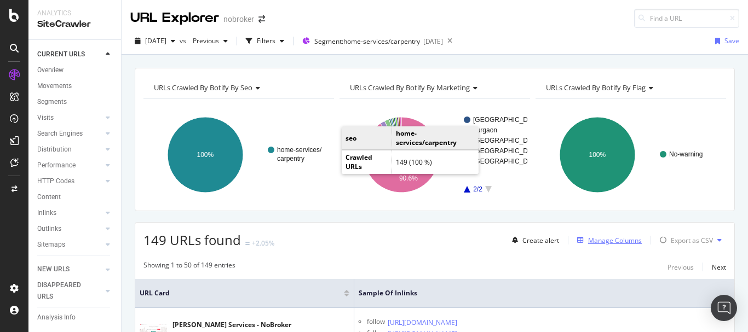
click at [597, 241] on div "Manage Columns" at bounding box center [615, 240] width 54 height 9
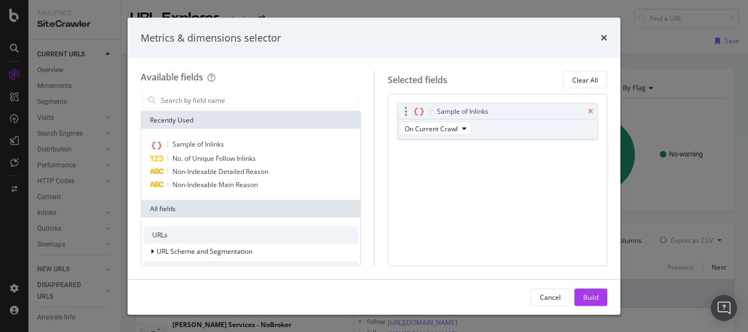
click at [588, 110] on icon "times" at bounding box center [590, 111] width 5 height 7
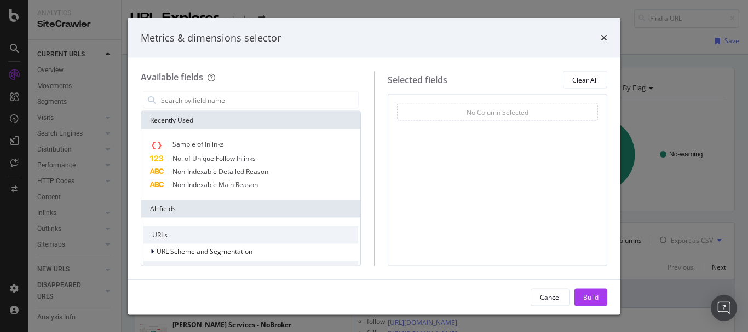
drag, startPoint x: 310, startPoint y: 145, endPoint x: 510, endPoint y: 165, distance: 200.8
click at [510, 165] on div "No Column Selected You can use this field as a To pick up a draggable item, pre…" at bounding box center [498, 180] width 220 height 172
click at [590, 297] on div "Build" at bounding box center [590, 296] width 15 height 9
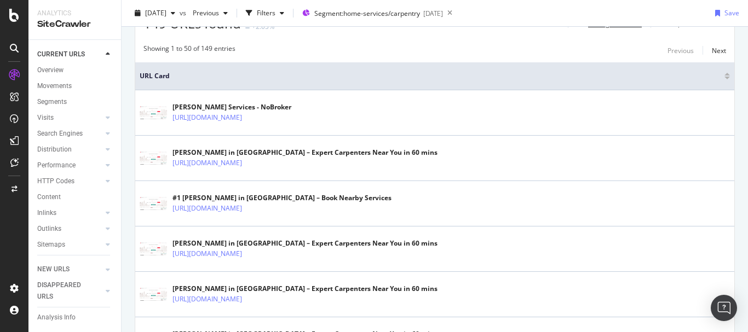
scroll to position [219, 0]
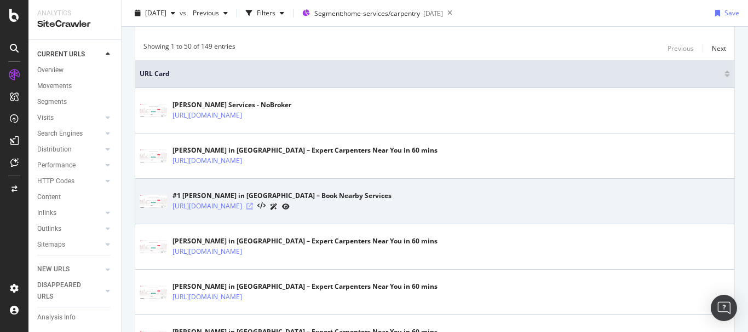
click at [253, 206] on icon at bounding box center [249, 206] width 7 height 7
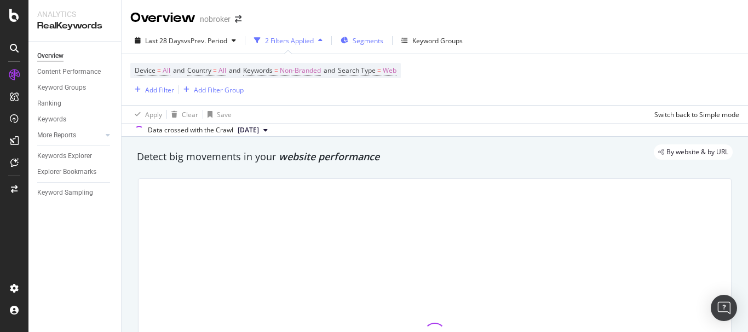
click at [368, 45] on span "Segments" at bounding box center [368, 40] width 31 height 9
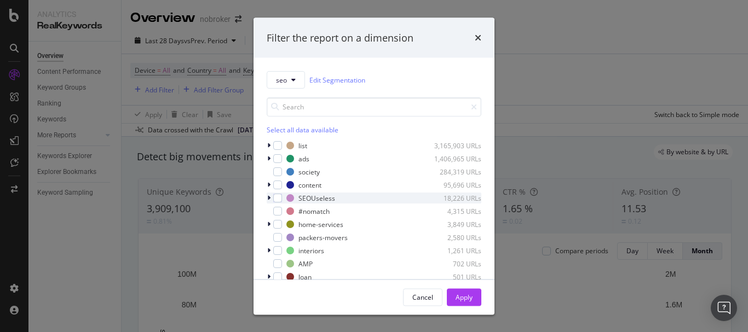
scroll to position [39, 0]
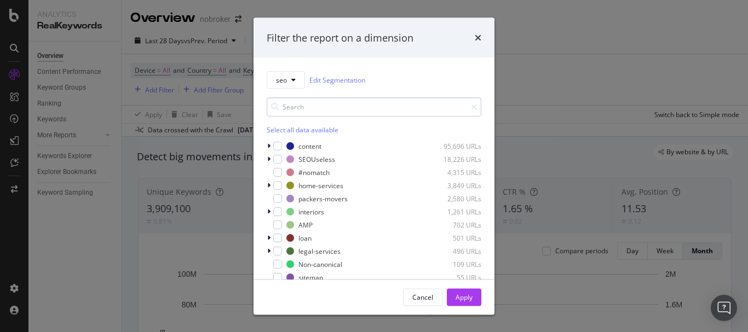
click at [298, 107] on input "modal" at bounding box center [374, 106] width 215 height 19
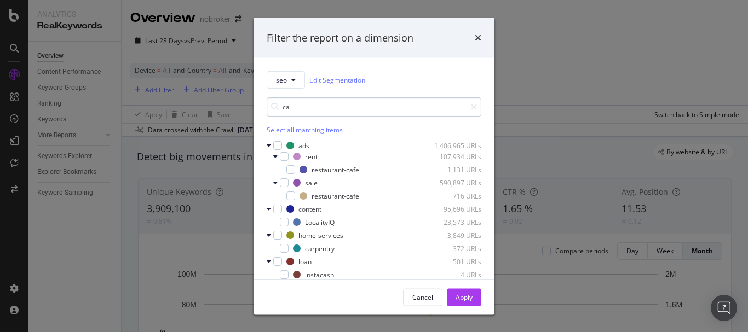
scroll to position [0, 0]
type input "c"
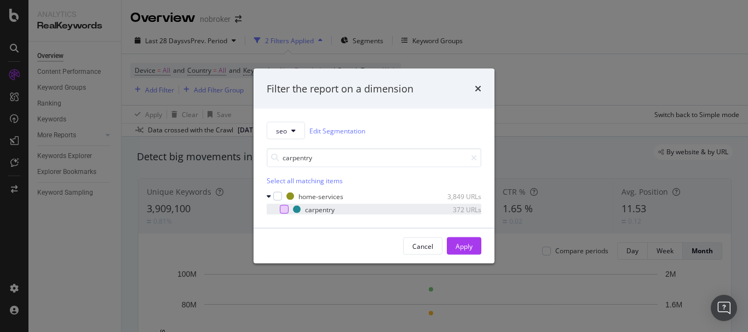
type input "carpentry"
click at [284, 210] on div "modal" at bounding box center [284, 209] width 9 height 9
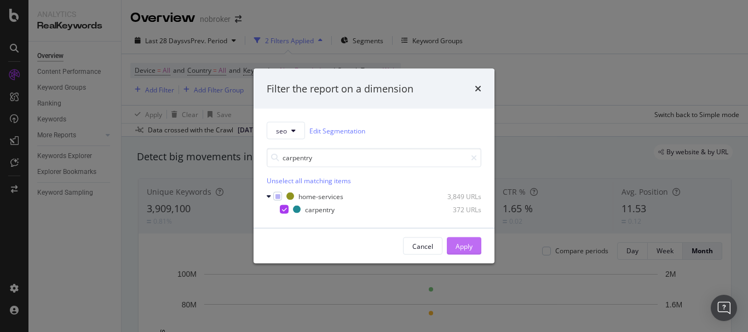
click at [452, 250] on button "Apply" at bounding box center [464, 247] width 34 height 18
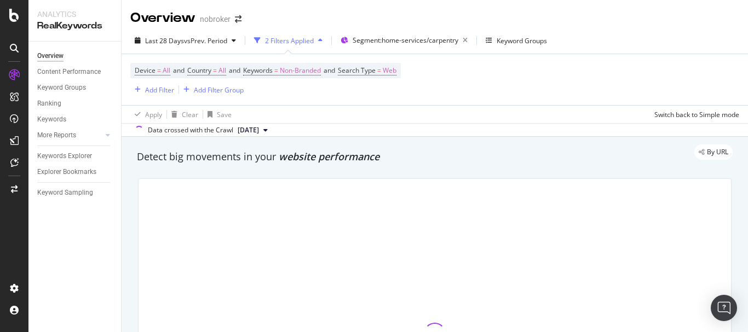
click at [156, 159] on div "By URL" at bounding box center [429, 152] width 606 height 15
click at [156, 153] on div "By URL" at bounding box center [429, 152] width 606 height 15
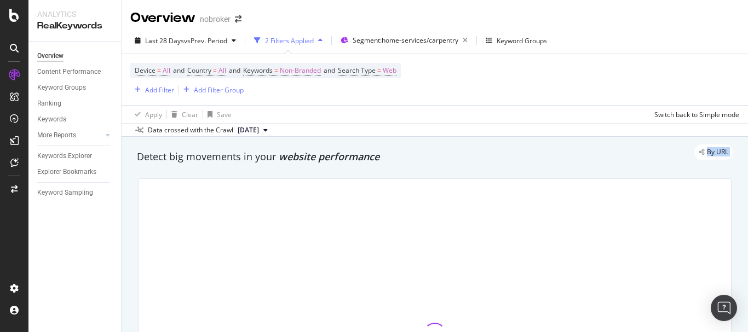
click at [156, 153] on div "By URL" at bounding box center [429, 152] width 606 height 15
click at [135, 170] on div at bounding box center [434, 334] width 606 height 328
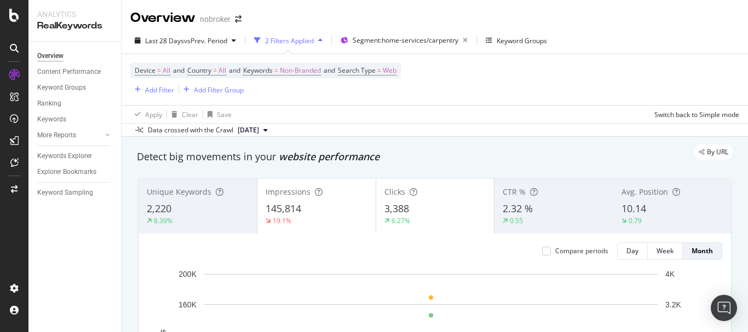
click at [462, 82] on div "Device = All and Country = All and Keywords = Non-Branded and Search Type = Web…" at bounding box center [434, 79] width 609 height 51
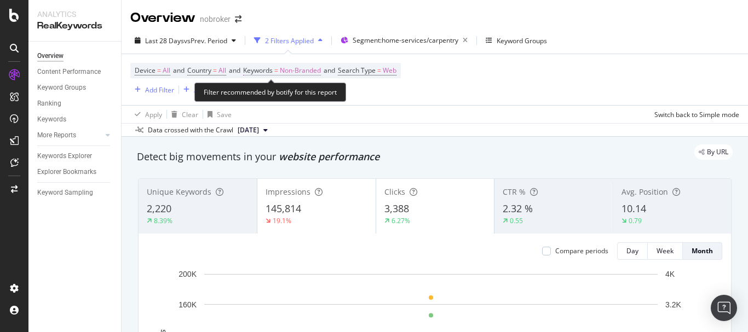
click at [296, 73] on span "Non-Branded" at bounding box center [300, 70] width 41 height 15
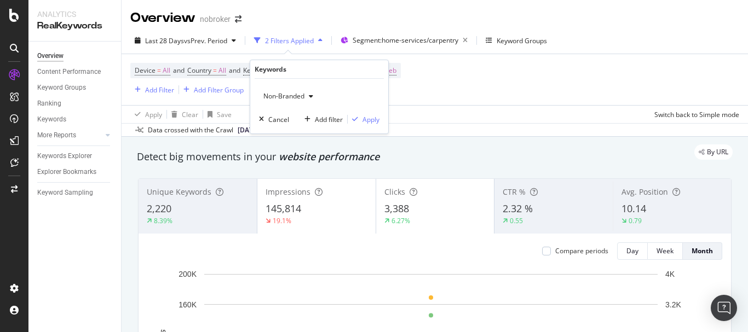
click at [289, 100] on span "Non-Branded" at bounding box center [281, 95] width 45 height 9
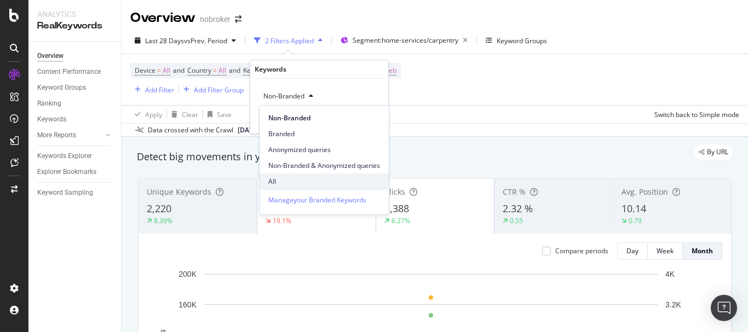
click at [276, 179] on span "All" at bounding box center [324, 182] width 112 height 10
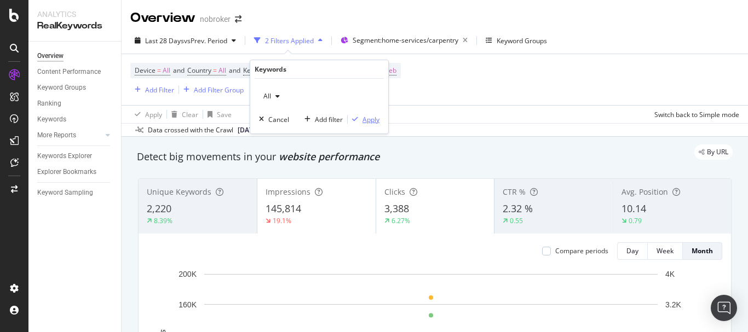
click at [367, 115] on div "Apply" at bounding box center [370, 119] width 17 height 9
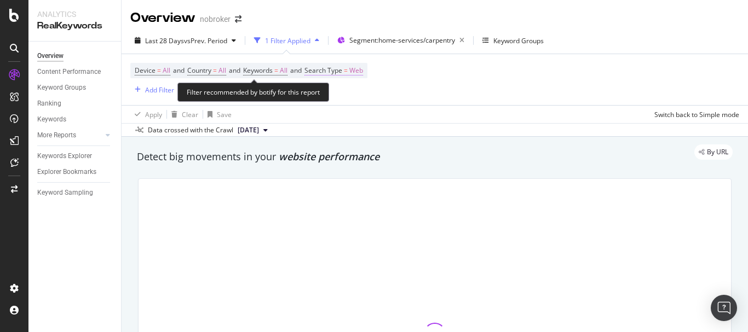
click at [359, 72] on span "Web" at bounding box center [356, 70] width 14 height 15
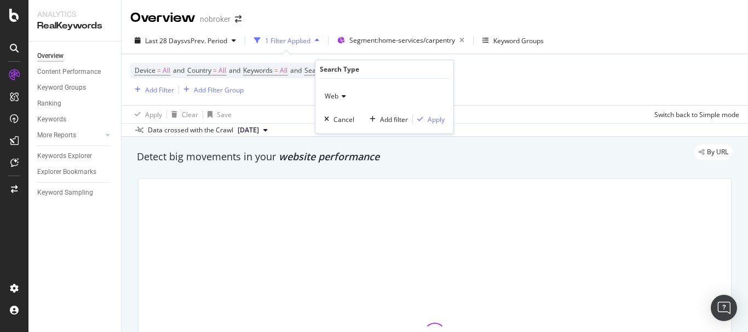
click at [344, 98] on icon at bounding box center [342, 96] width 8 height 7
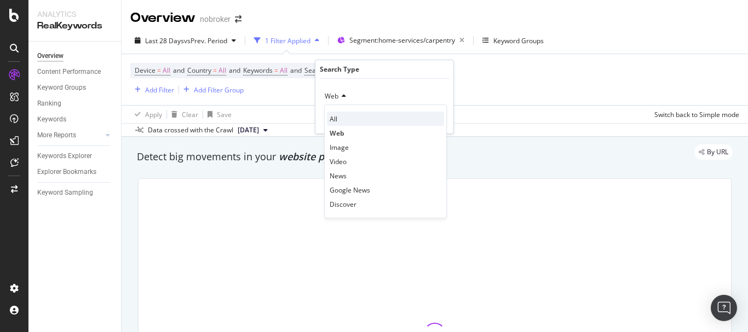
click at [335, 115] on span "All" at bounding box center [334, 118] width 8 height 9
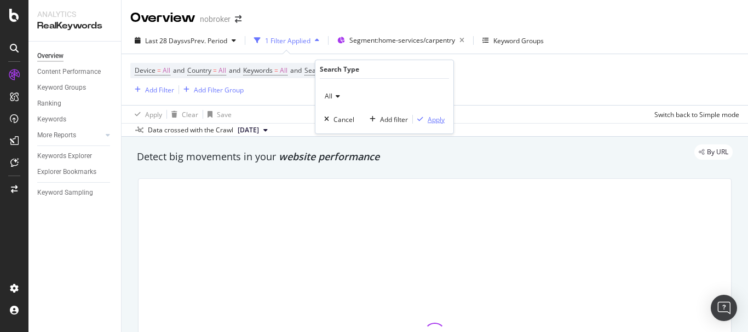
click at [430, 114] on button "Apply" at bounding box center [429, 119] width 32 height 11
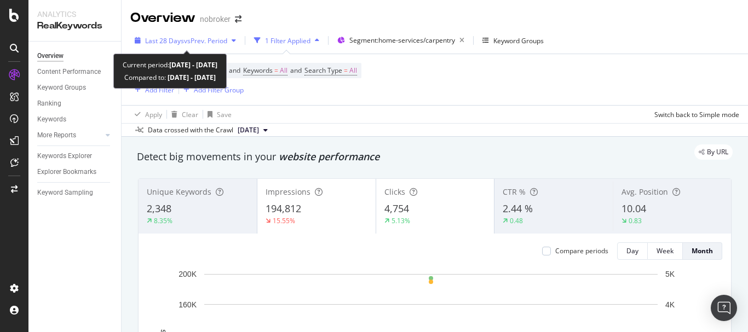
click at [211, 42] on span "vs Prev. Period" at bounding box center [205, 40] width 43 height 9
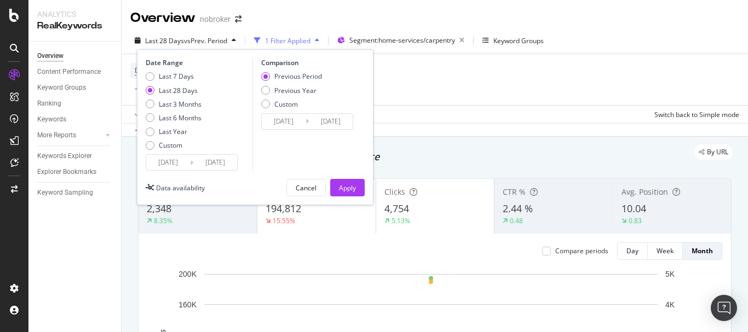
click at [164, 159] on input "2025/08/01" at bounding box center [168, 162] width 44 height 15
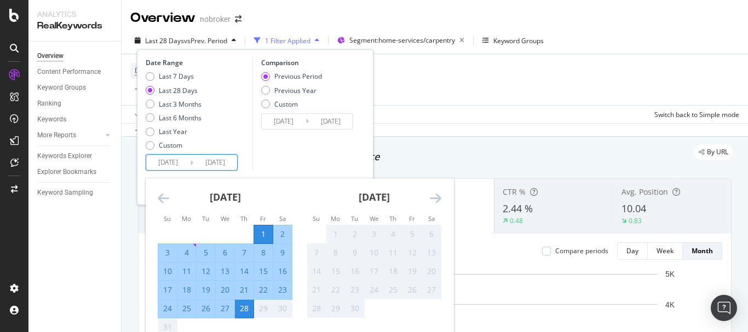
click at [283, 166] on div "Comparison Previous Period Previous Year Custom 2025/07/04 Navigate forward to …" at bounding box center [304, 114] width 104 height 113
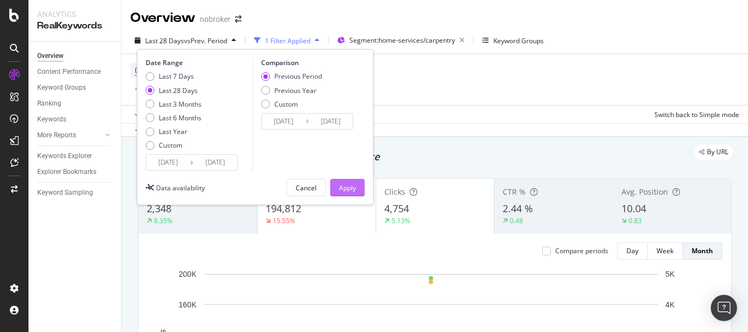
click at [341, 184] on div "Apply" at bounding box center [347, 187] width 17 height 9
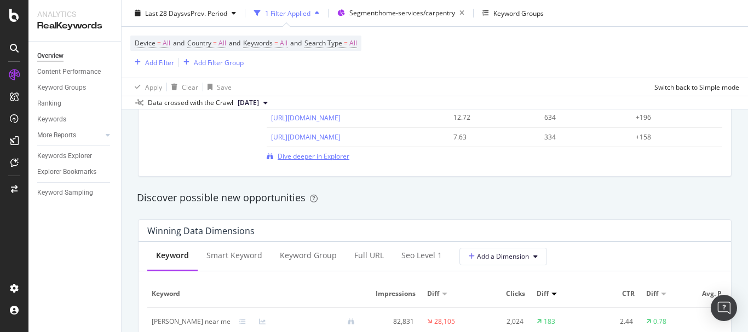
scroll to position [876, 0]
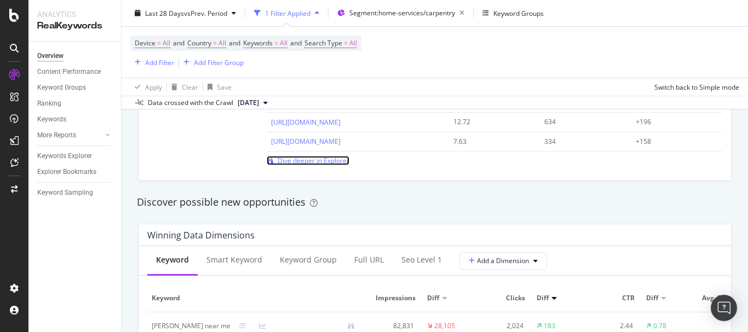
click at [310, 163] on span "Dive deeper in Explorer" at bounding box center [314, 160] width 72 height 9
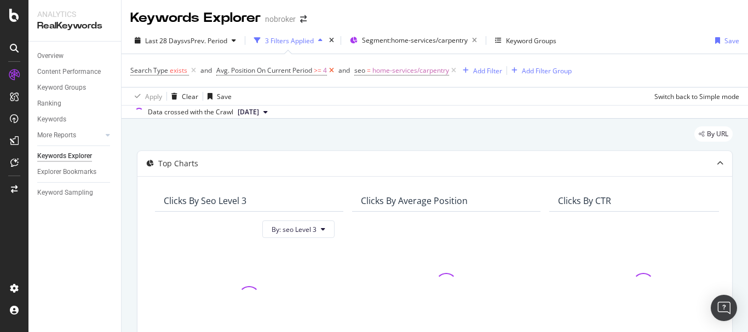
click at [328, 70] on icon at bounding box center [331, 70] width 9 height 11
click at [189, 72] on icon at bounding box center [193, 70] width 9 height 11
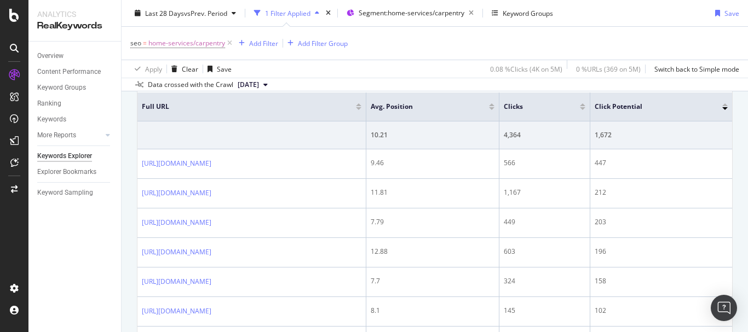
scroll to position [274, 0]
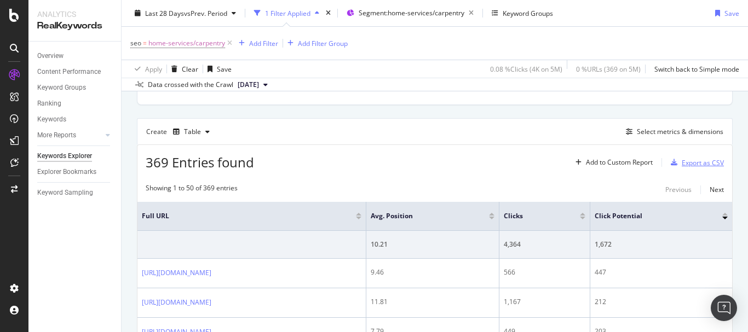
click at [681, 165] on div "Export as CSV" at bounding box center [702, 162] width 42 height 9
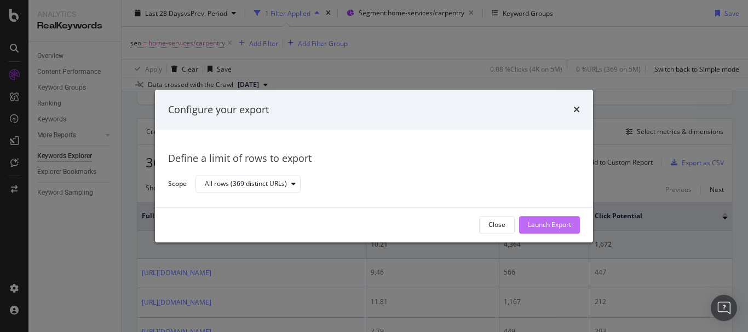
click at [541, 222] on div "Launch Export" at bounding box center [549, 225] width 43 height 9
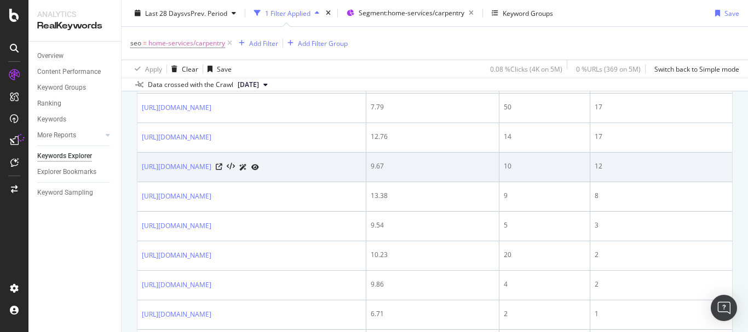
scroll to position [821, 0]
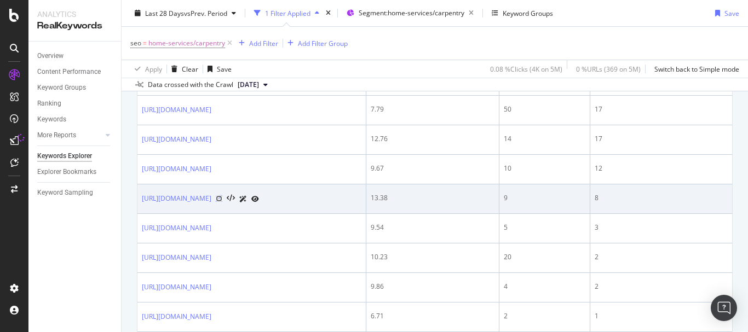
click at [222, 199] on icon at bounding box center [219, 198] width 7 height 7
